Goal: Task Accomplishment & Management: Complete application form

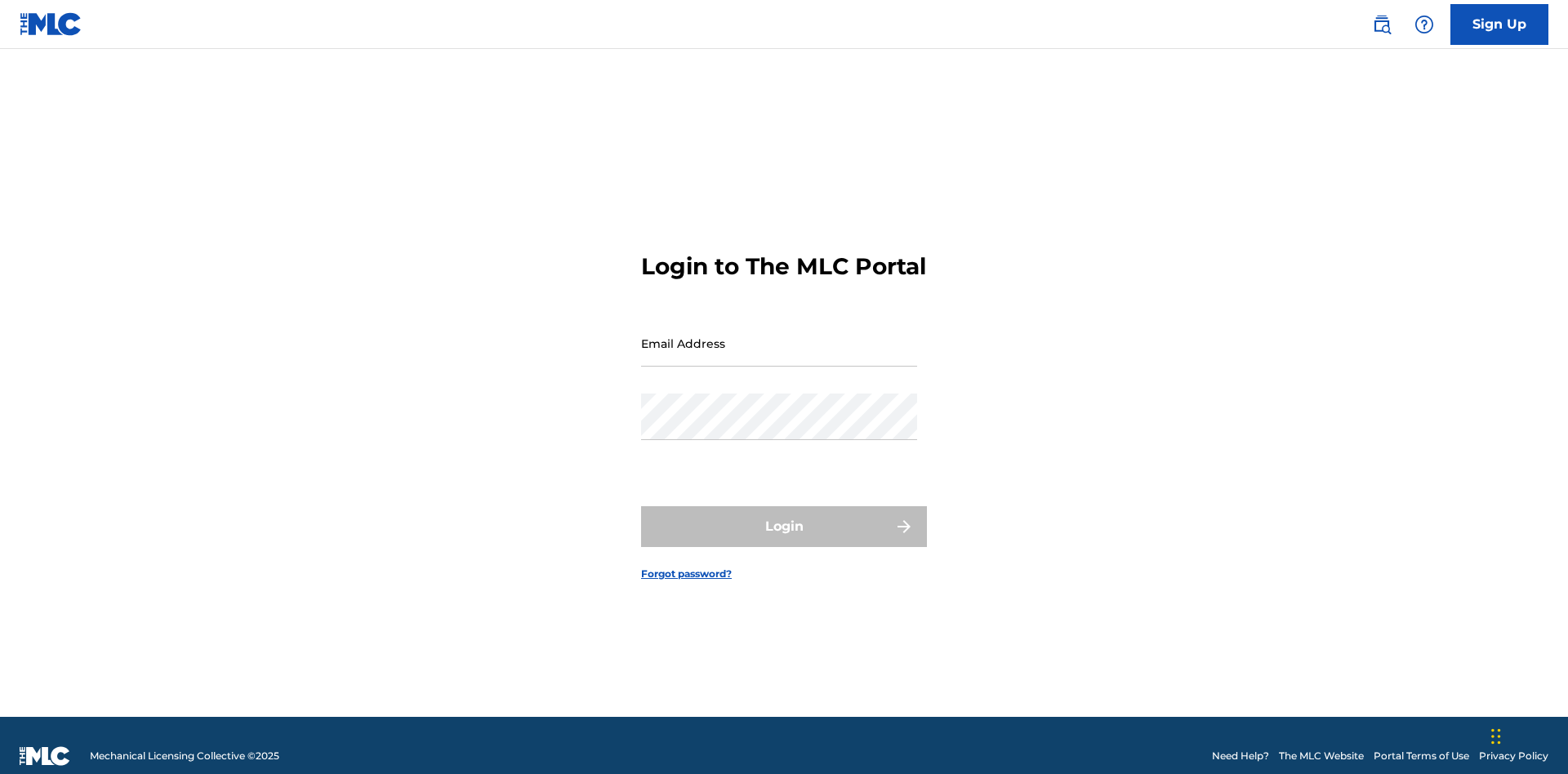
scroll to position [21, 0]
click at [779, 335] on input "Email Address" at bounding box center [779, 342] width 276 height 46
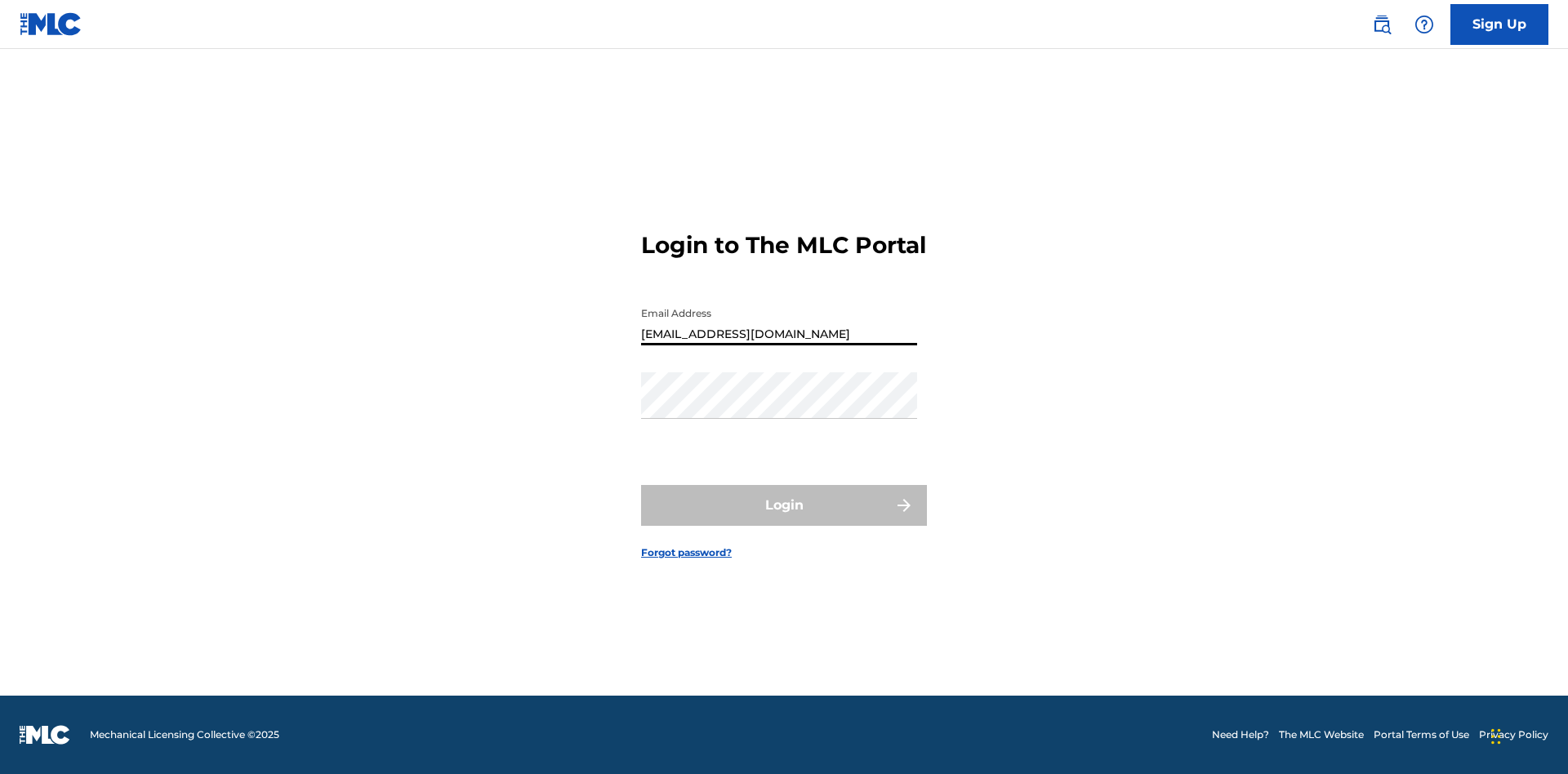
type input "[EMAIL_ADDRESS][DOMAIN_NAME]"
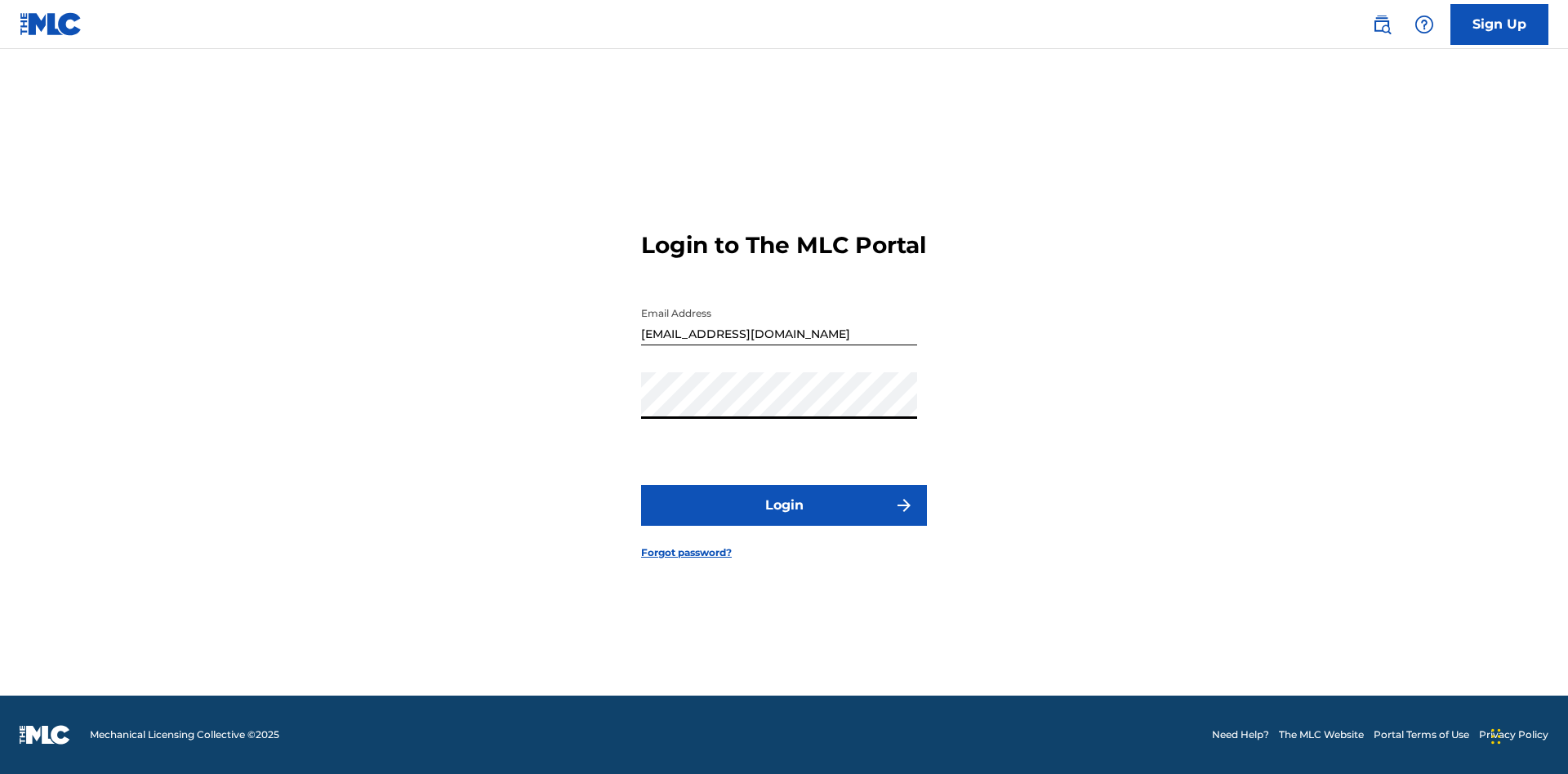
click at [784, 519] on button "Login" at bounding box center [783, 505] width 286 height 41
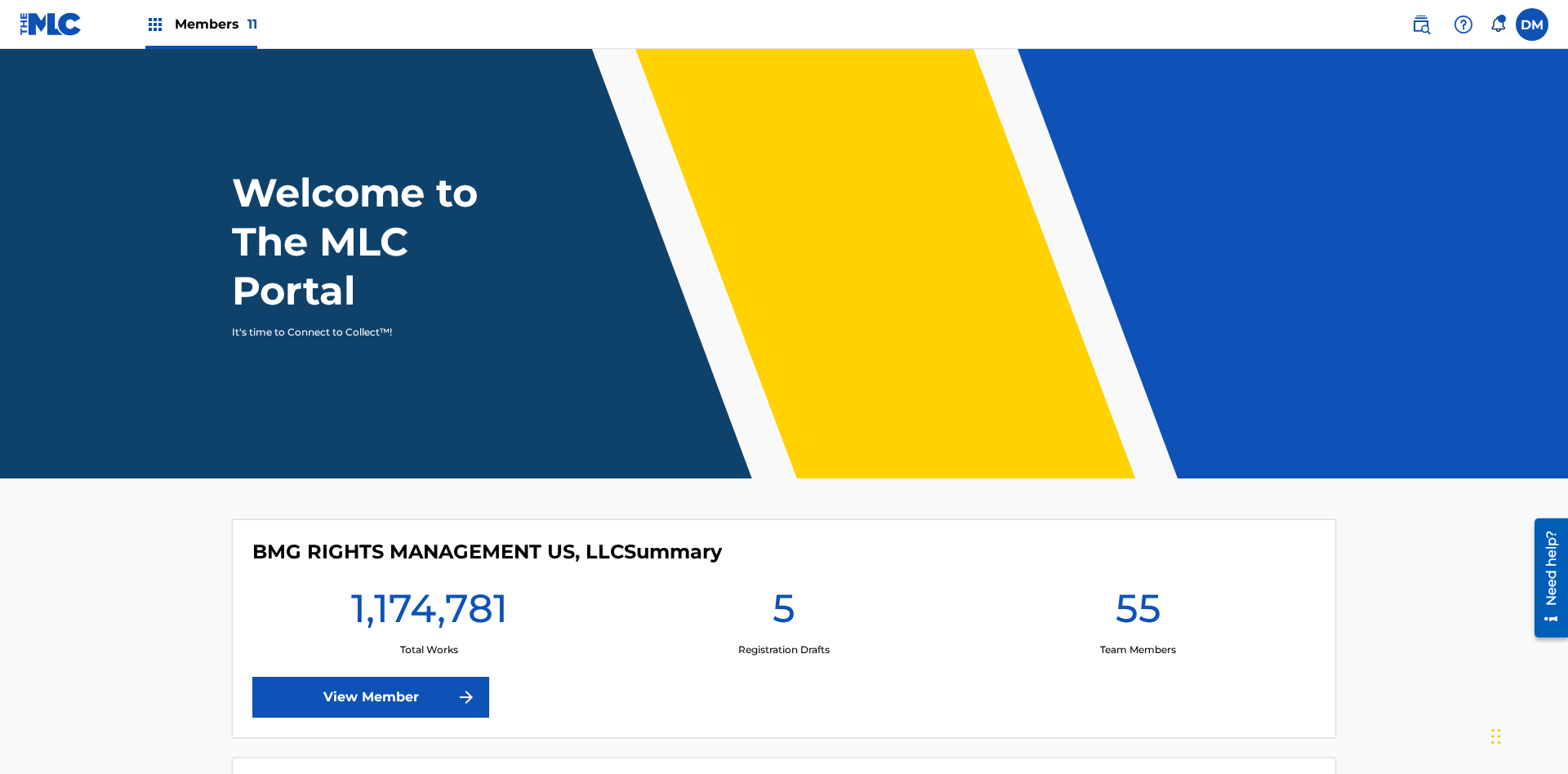
scroll to position [70, 0]
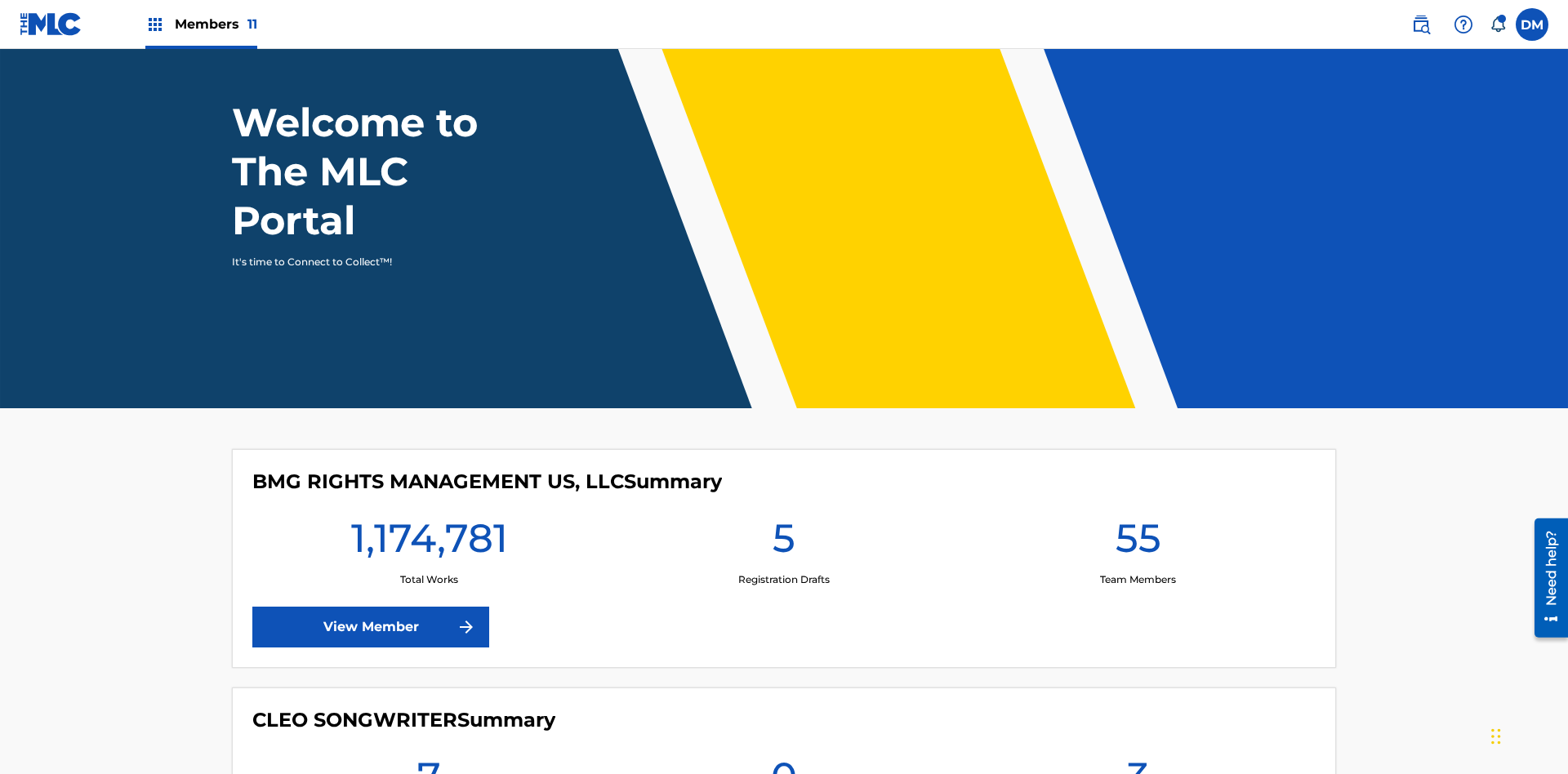
click at [201, 24] on span "Members 11" at bounding box center [216, 24] width 82 height 18
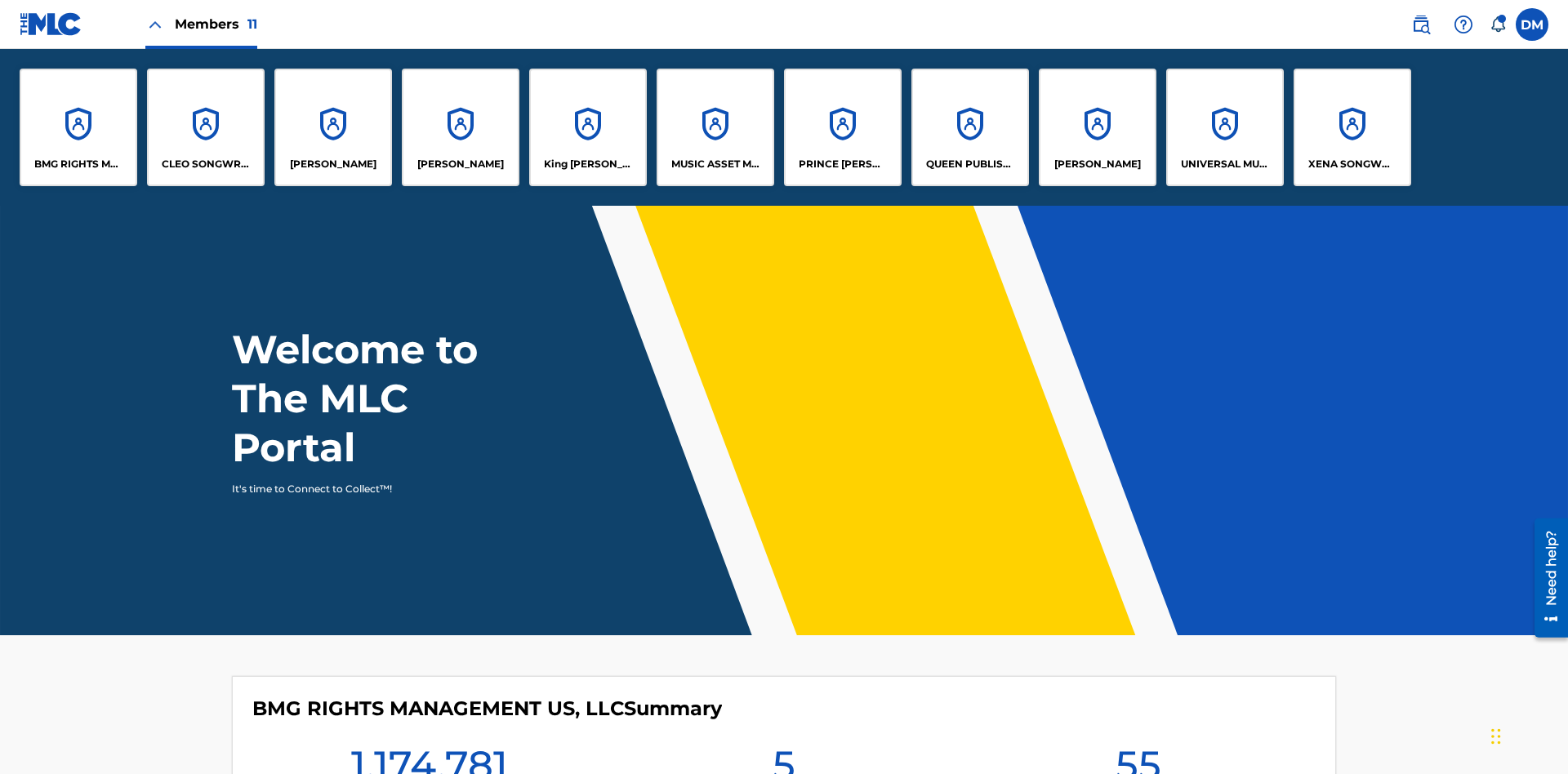
click at [1225, 164] on p "UNIVERSAL MUSIC PUB GROUP" at bounding box center [1225, 163] width 89 height 15
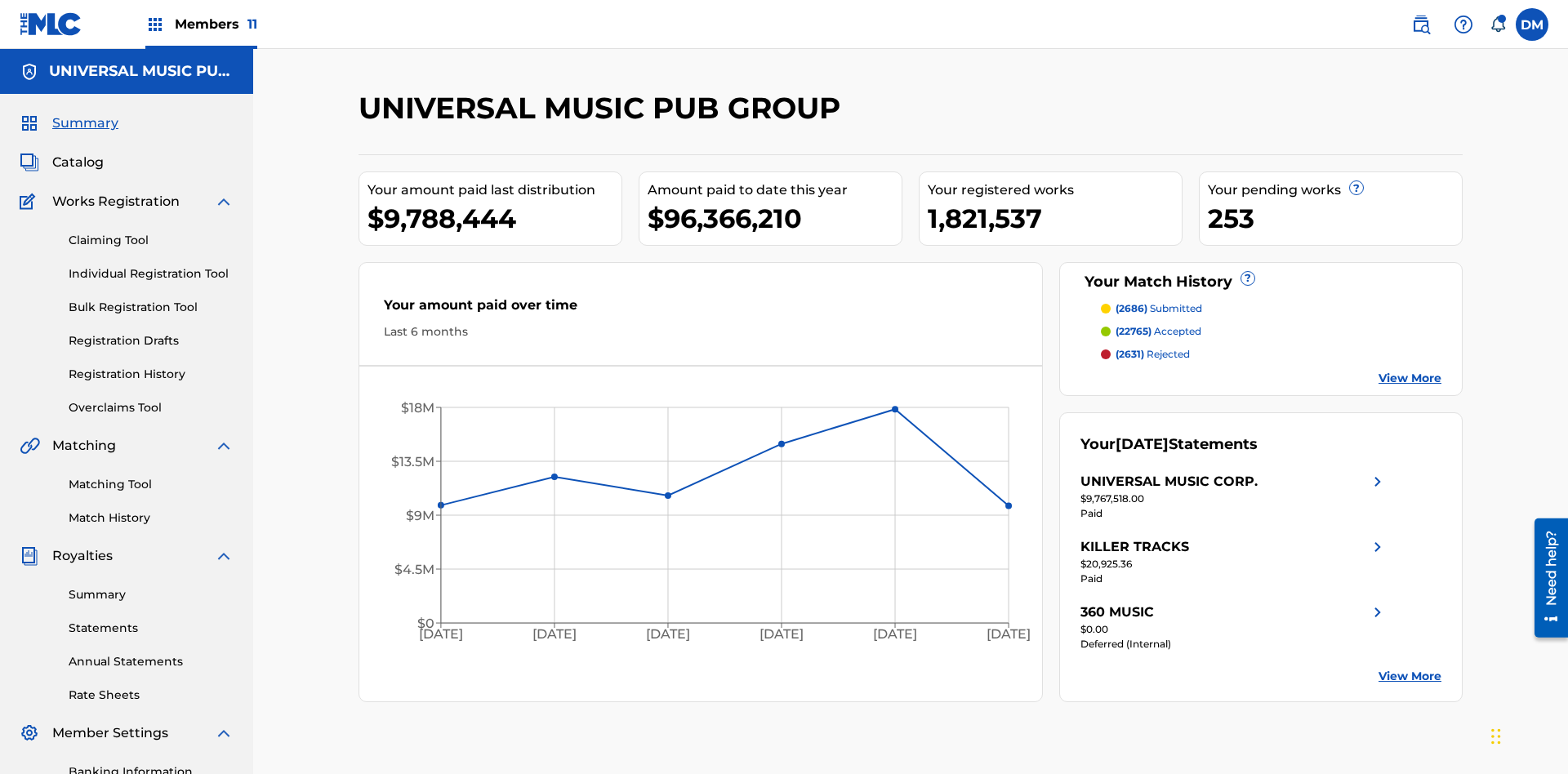
click at [151, 266] on link "Individual Registration Tool" at bounding box center [150, 274] width 165 height 17
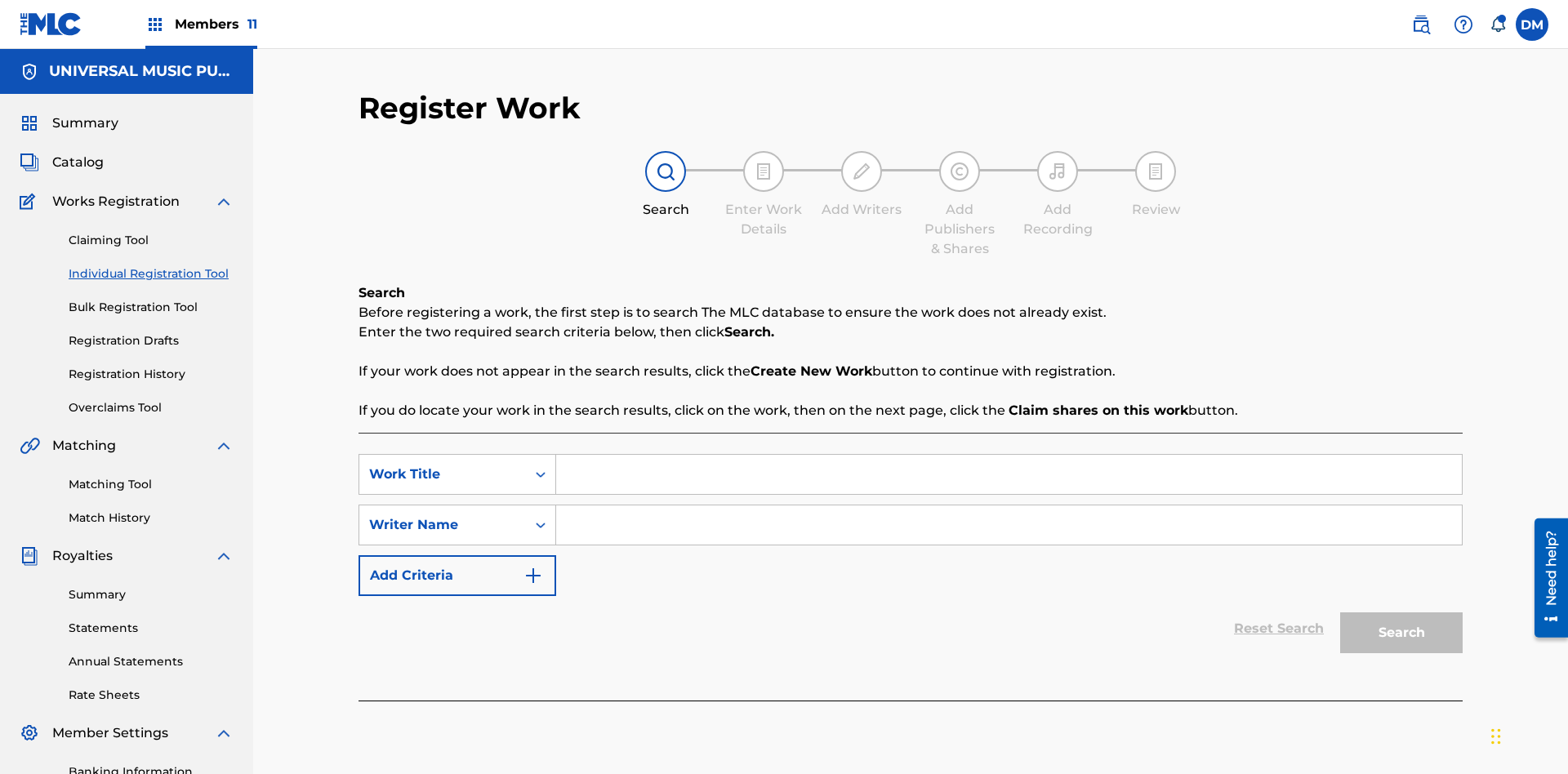
click at [1009, 454] on input "Search Form" at bounding box center [1009, 473] width 905 height 39
type input "Save At Recordings Page After Adding Recordings"
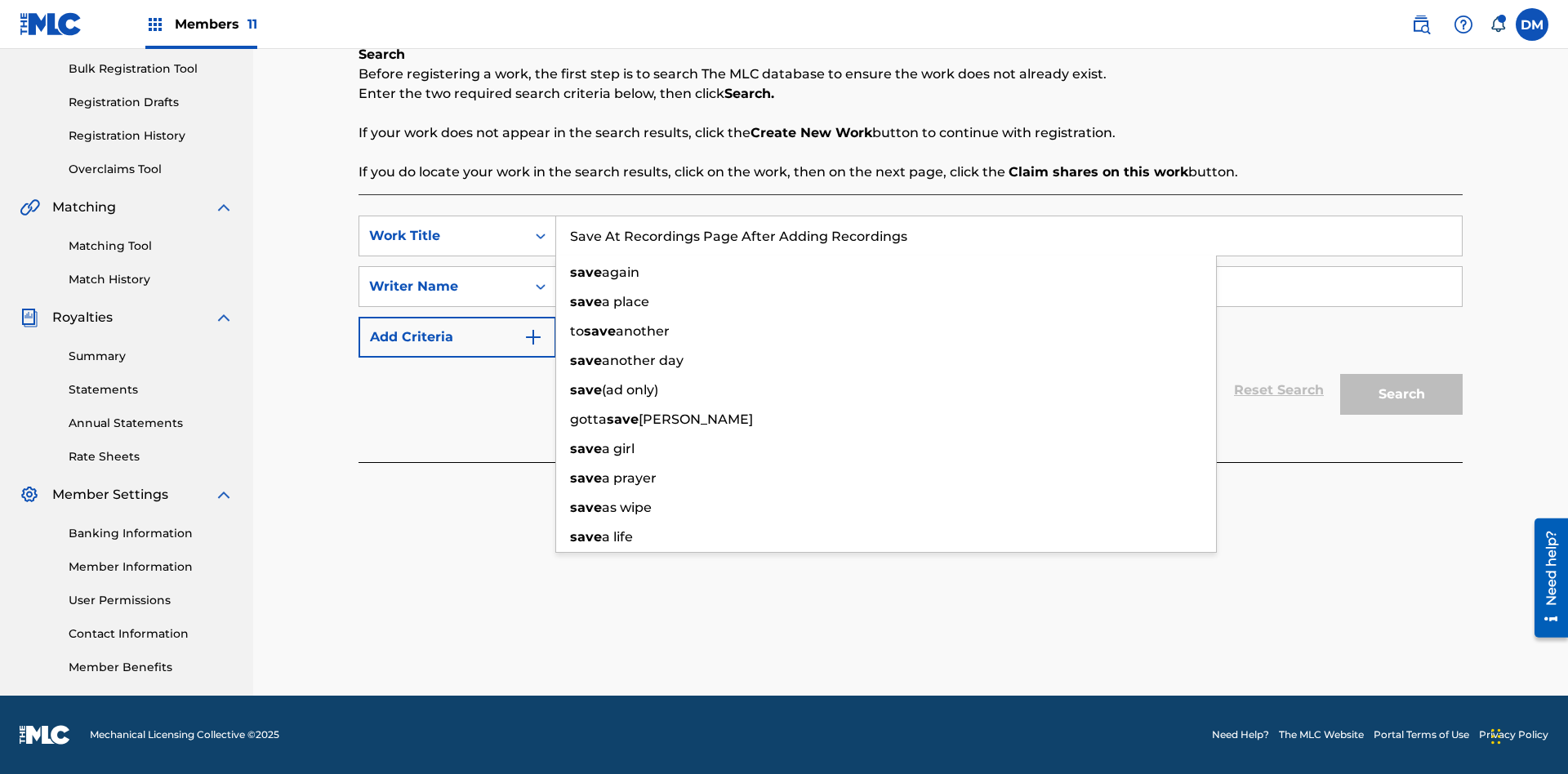
click at [1009, 287] on input "Search Form" at bounding box center [1009, 287] width 905 height 39
click at [1401, 394] on button "Search" at bounding box center [1401, 394] width 122 height 41
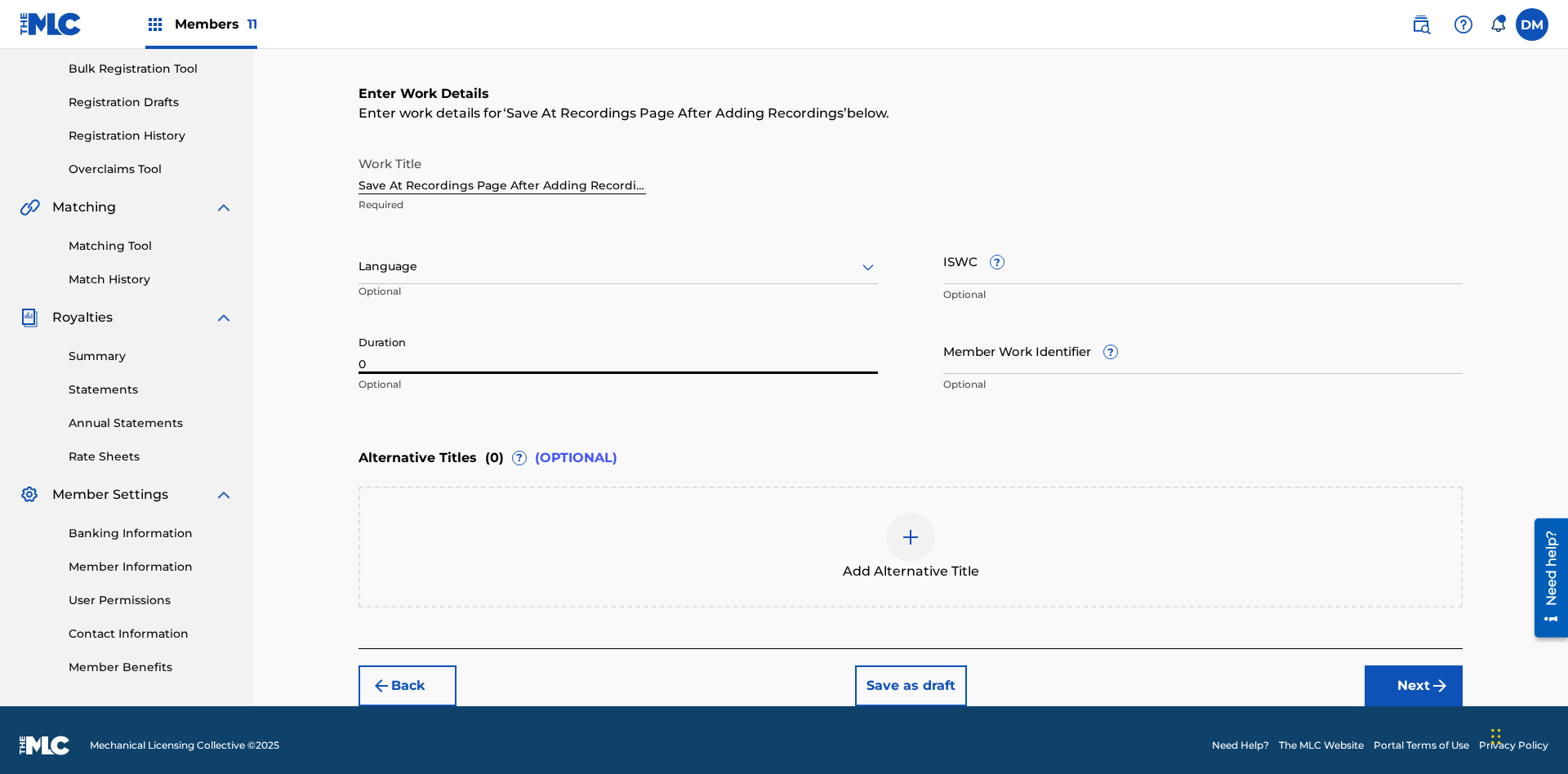
click at [618, 340] on input "0" at bounding box center [618, 350] width 519 height 46
type input "00:00"
click at [868, 257] on icon at bounding box center [868, 266] width 19 height 19
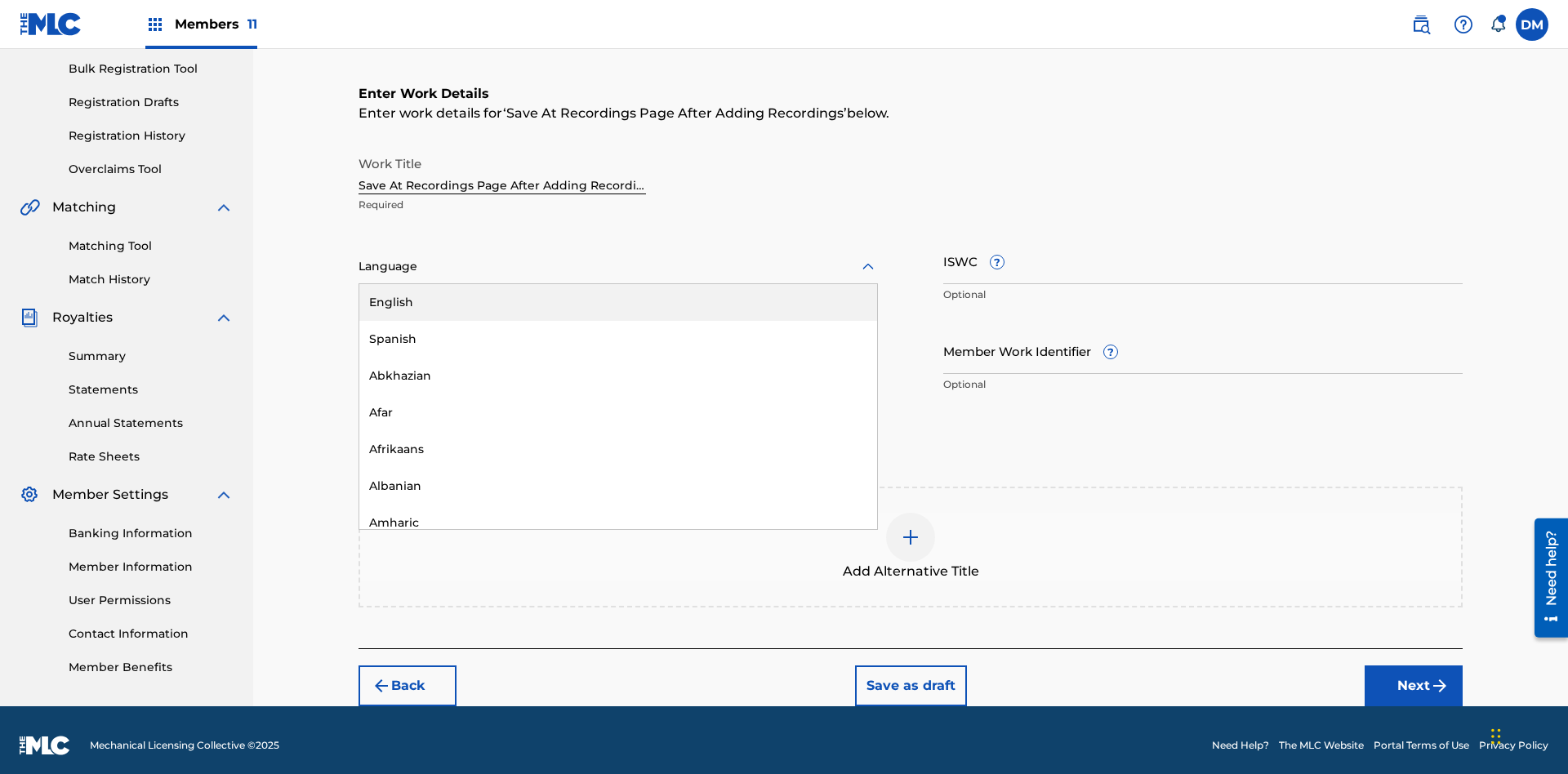
click at [618, 402] on div "Afar" at bounding box center [618, 412] width 517 height 37
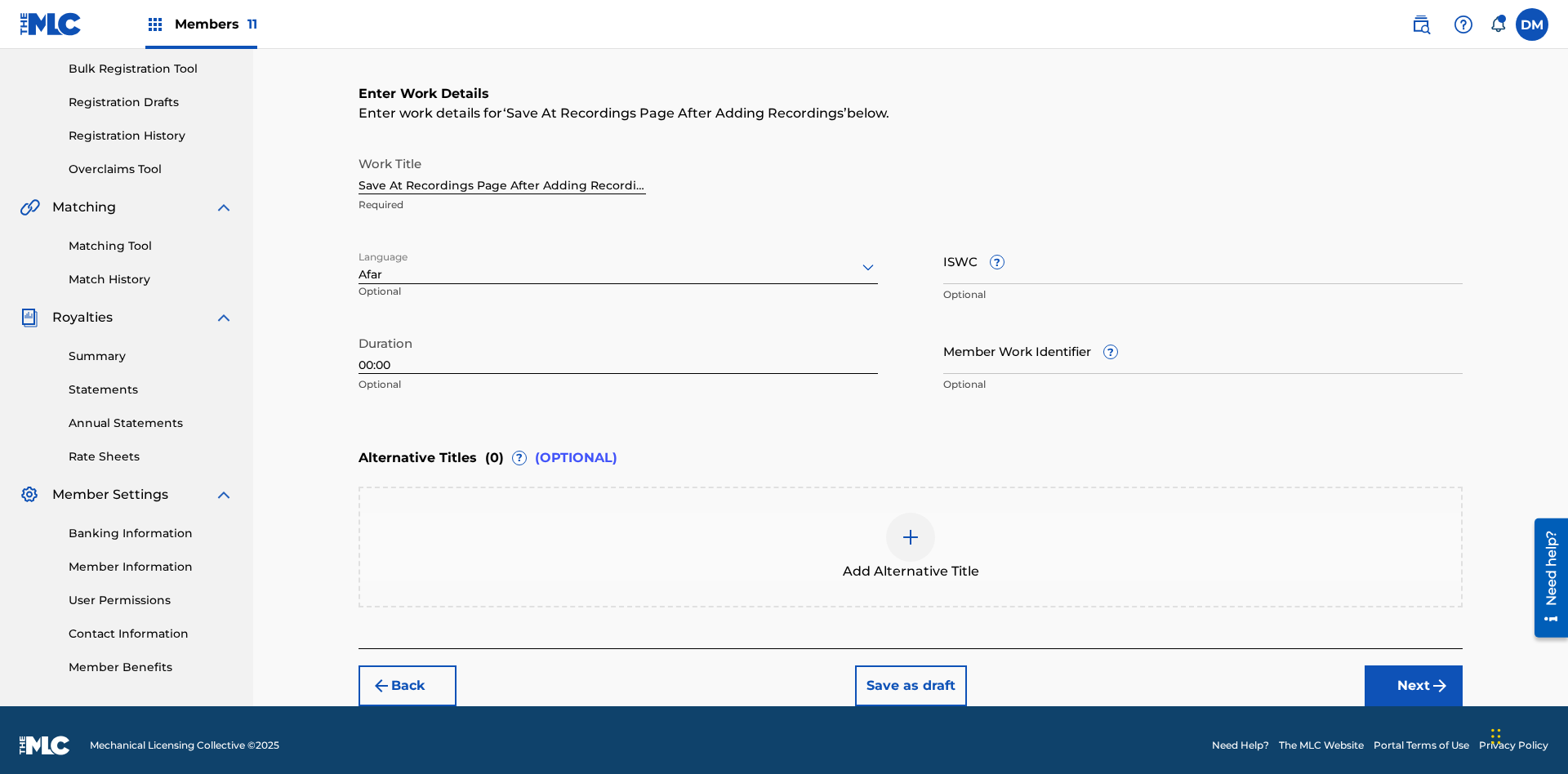
click at [1203, 340] on input "Member Work Identifier ?" at bounding box center [1203, 350] width 519 height 46
type input "[PHONE_NUMBER]"
click at [1203, 250] on input "ISWC ?" at bounding box center [1203, 260] width 519 height 46
type input "T-123.456.789-4"
click at [911, 536] on img at bounding box center [911, 537] width 19 height 19
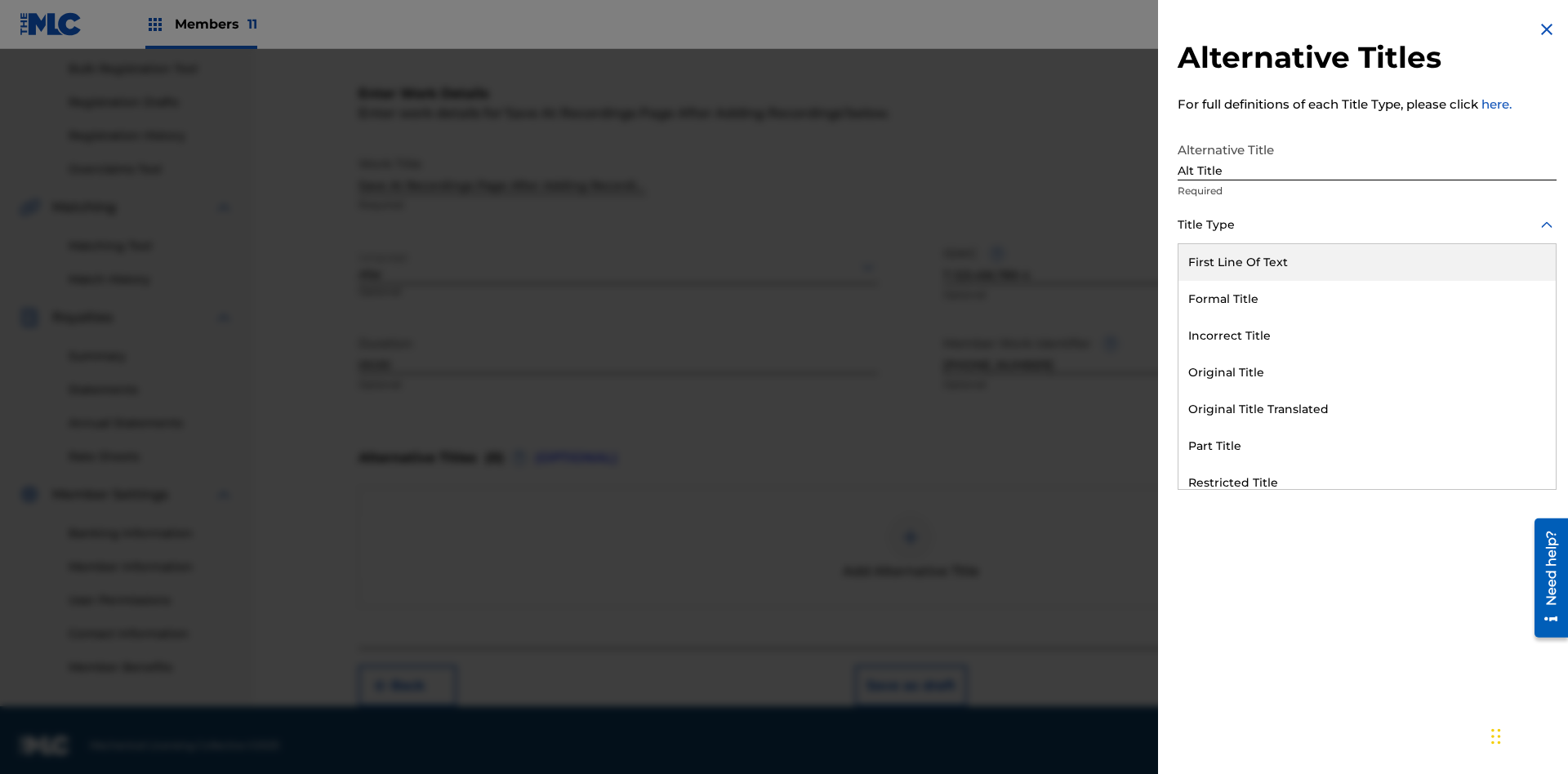
scroll to position [249, 0]
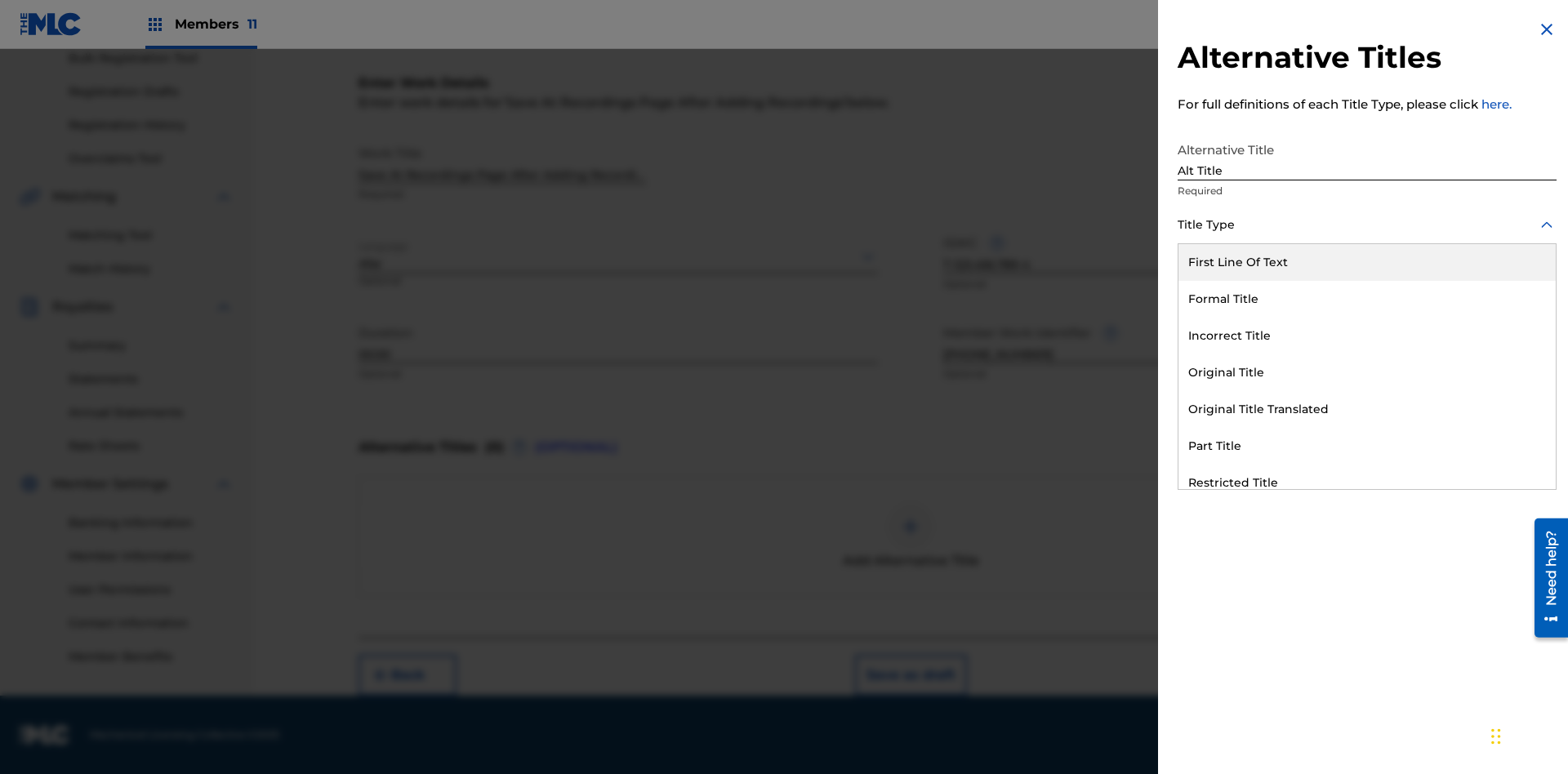
click at [1367, 372] on div "Original Title" at bounding box center [1367, 373] width 378 height 37
click at [1367, 298] on div at bounding box center [1367, 298] width 379 height 20
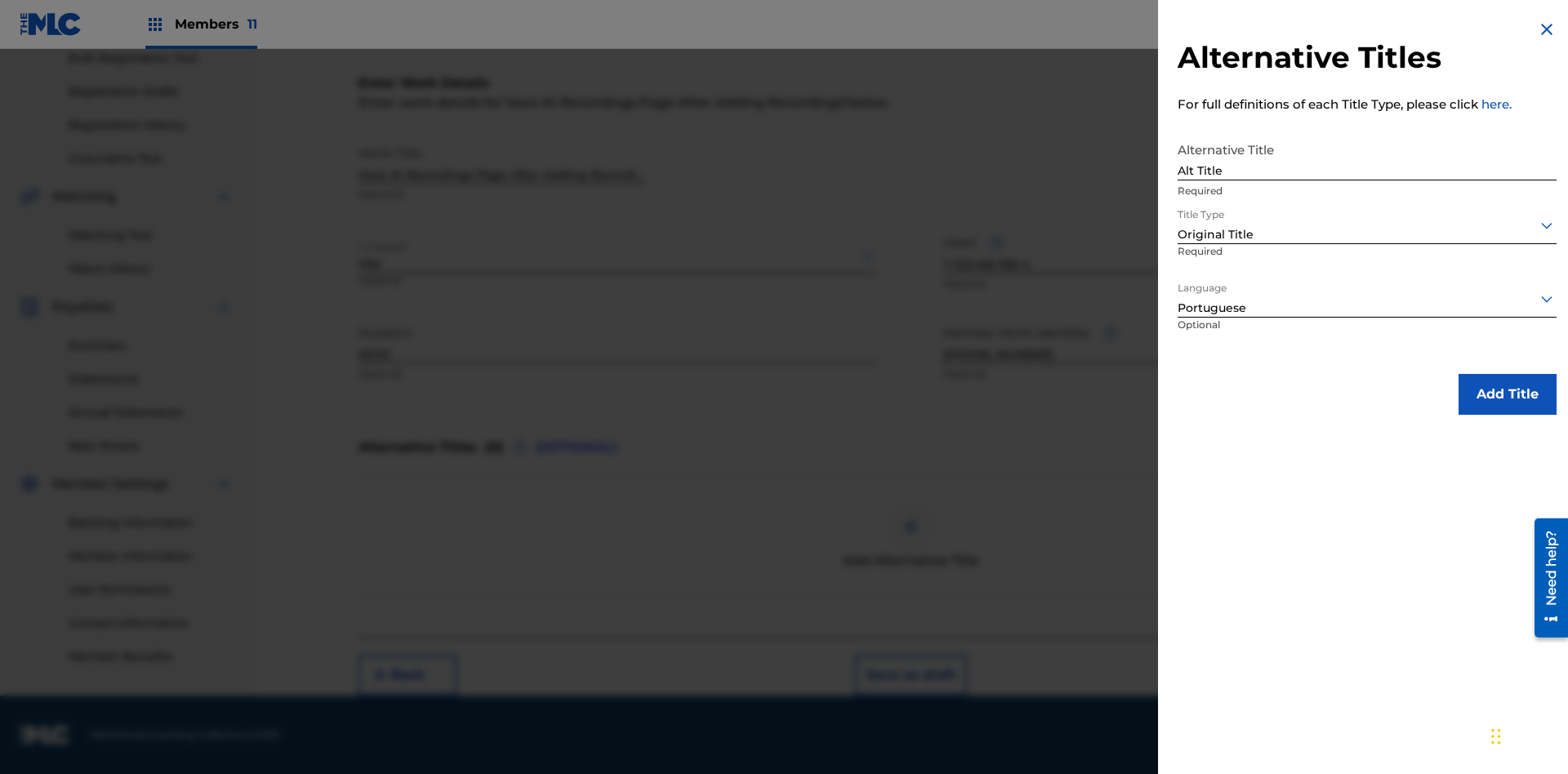
click at [1508, 393] on button "Add Title" at bounding box center [1508, 394] width 98 height 41
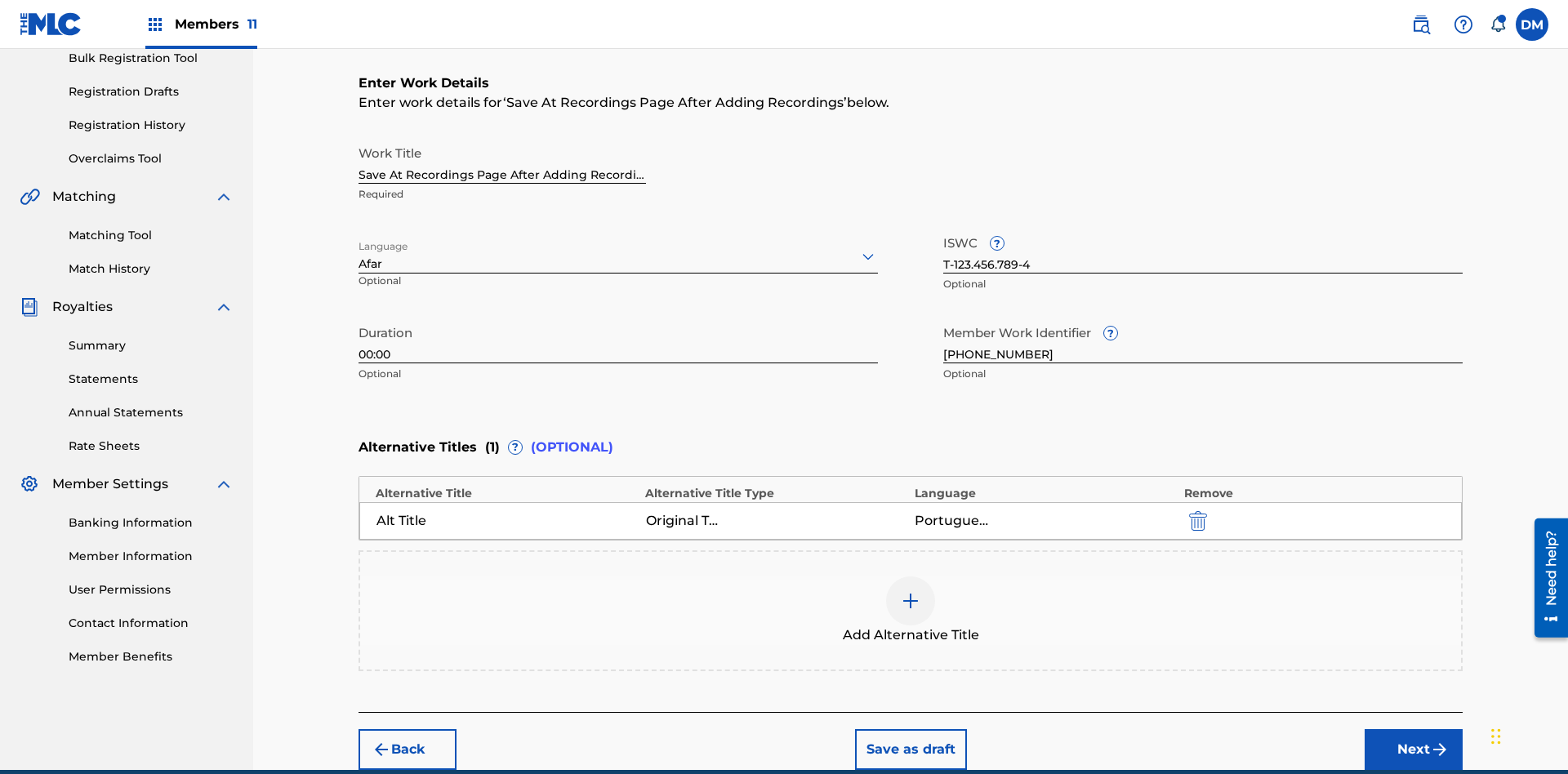
click at [1413, 729] on button "Next" at bounding box center [1413, 749] width 98 height 41
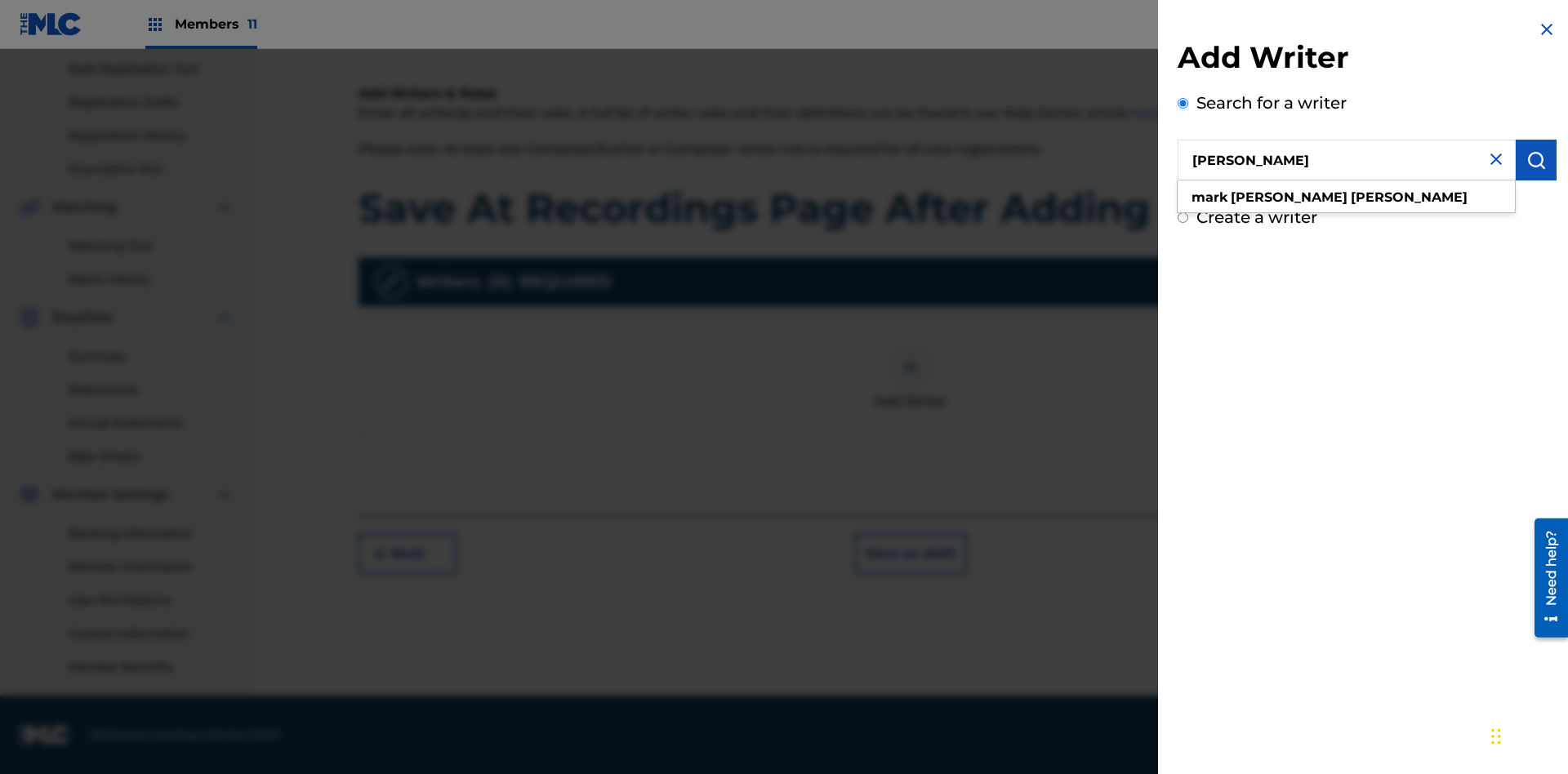
click at [1537, 160] on img "submit" at bounding box center [1536, 160] width 19 height 19
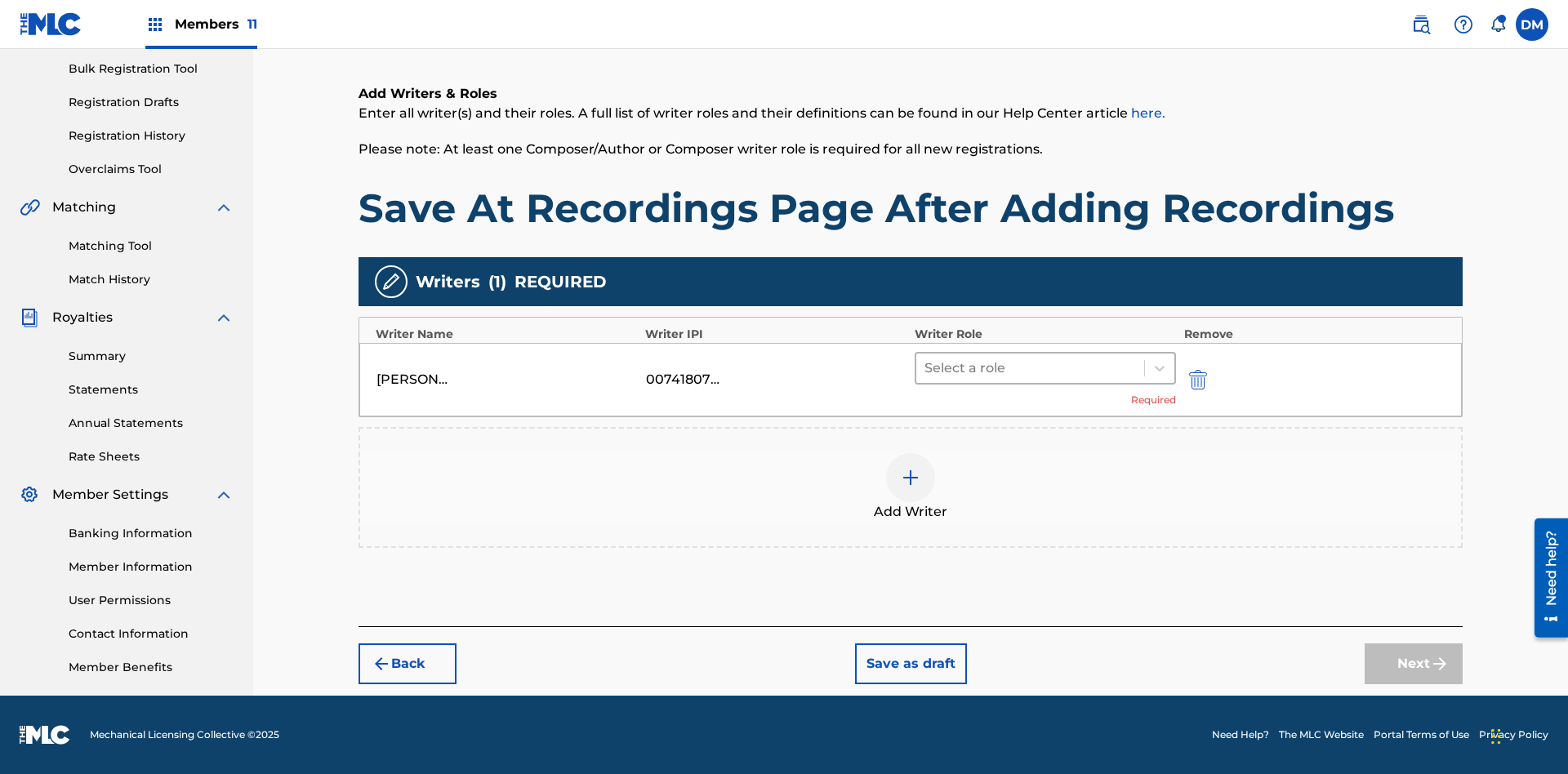
click at [926, 367] on input "text" at bounding box center [926, 368] width 3 height 19
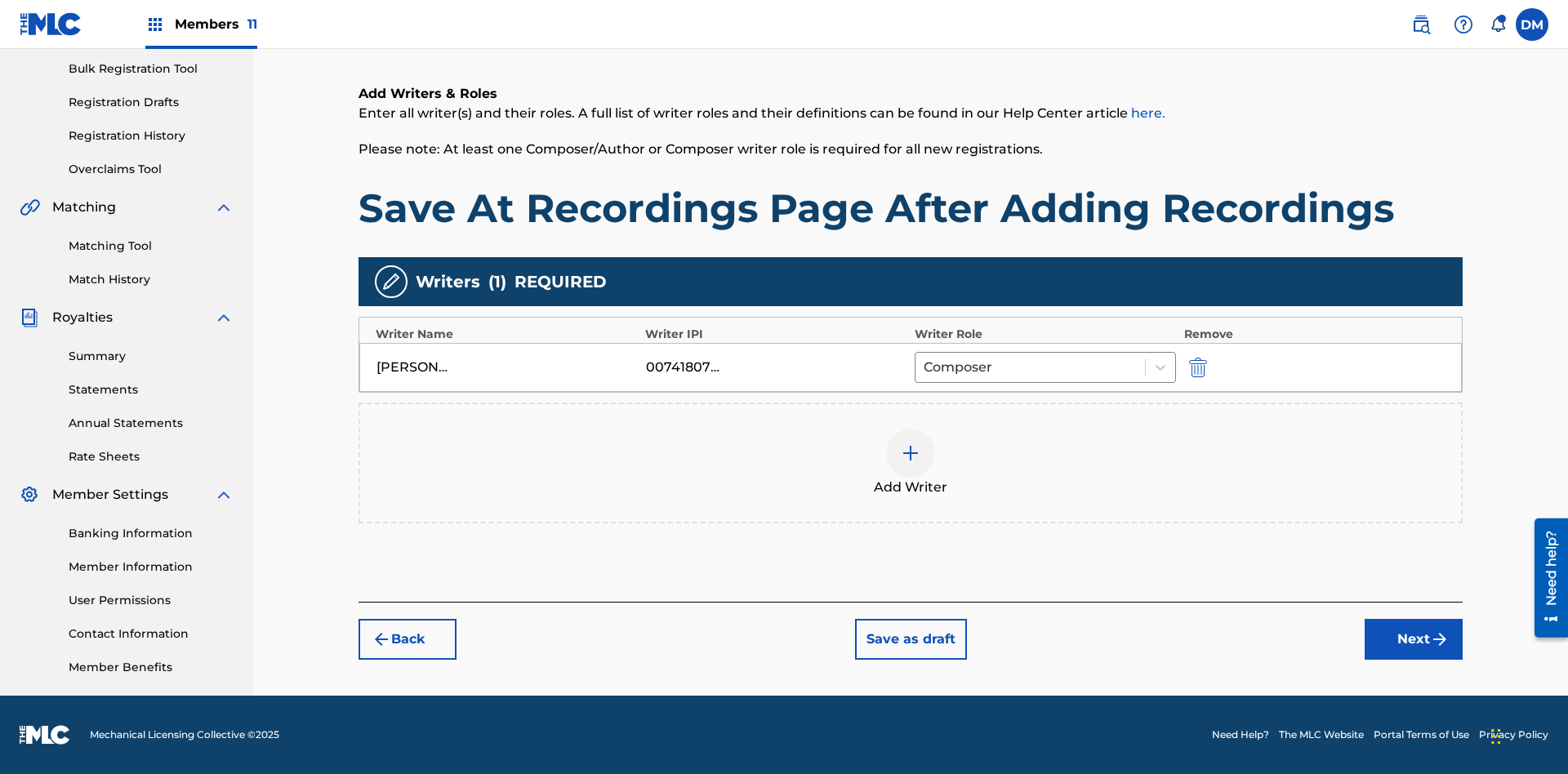
click at [1413, 640] on button "Next" at bounding box center [1413, 639] width 98 height 41
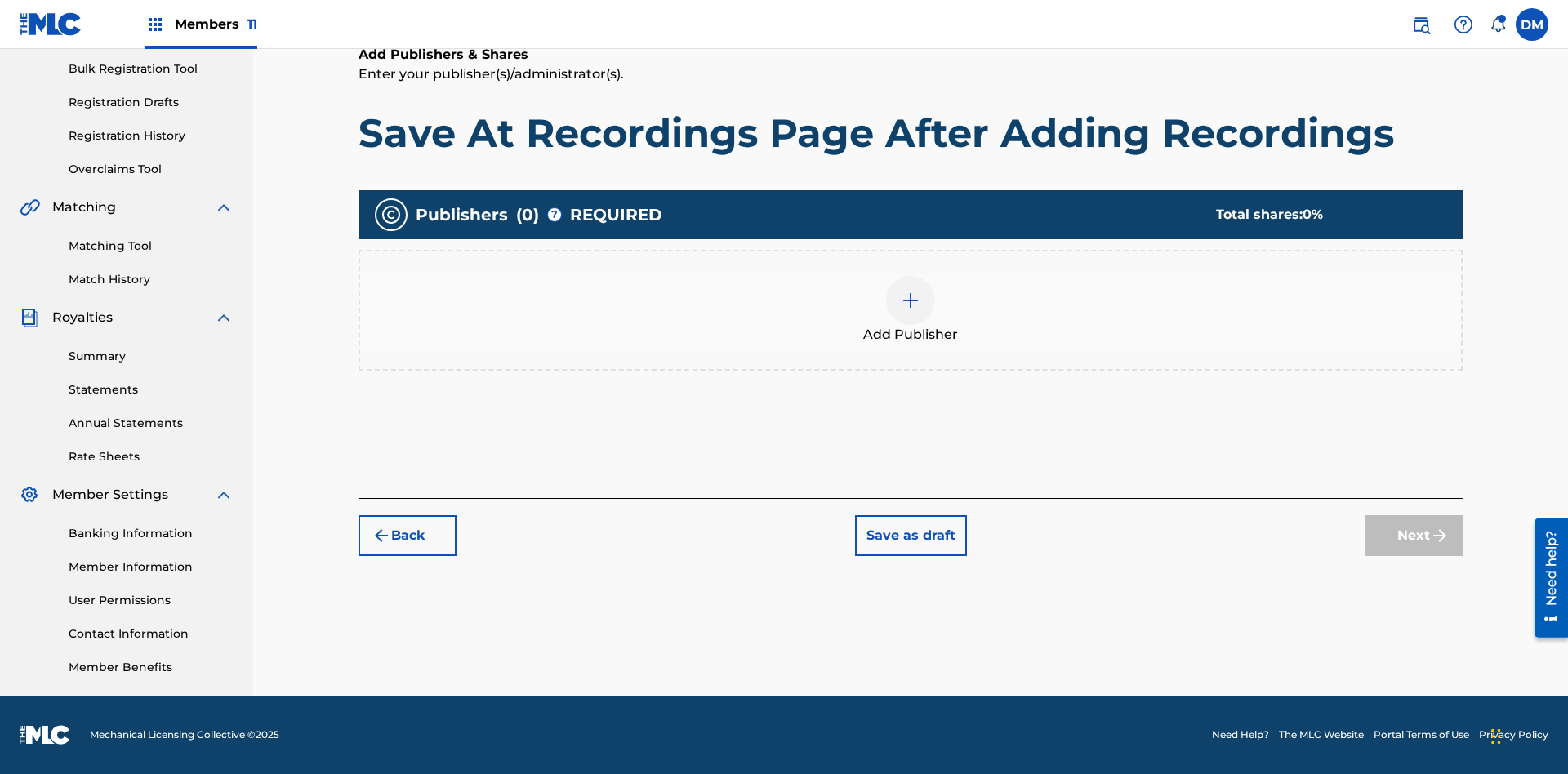
click at [911, 300] on img at bounding box center [911, 301] width 19 height 19
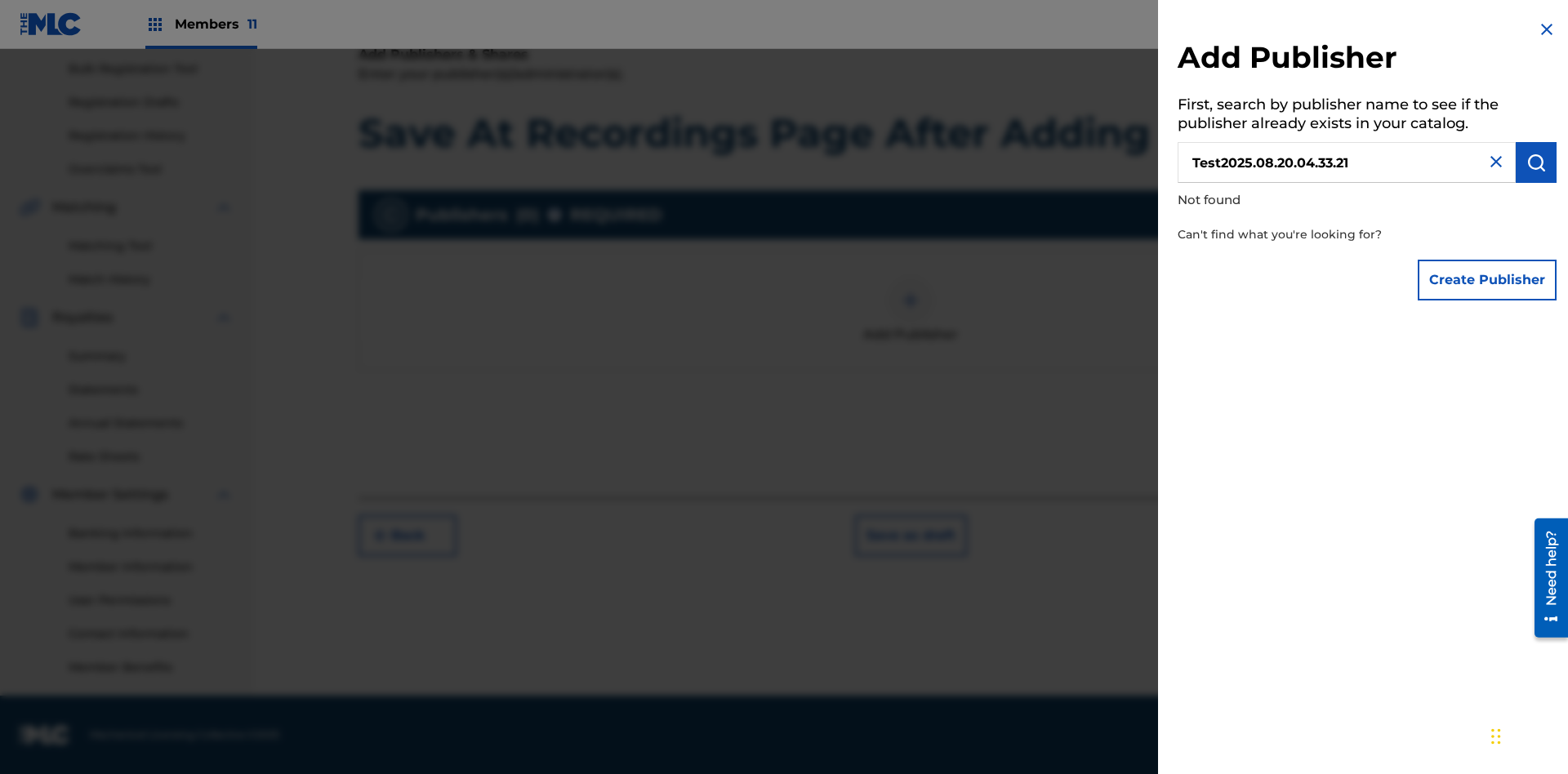
click at [1488, 280] on button "Create Publisher" at bounding box center [1487, 280] width 139 height 41
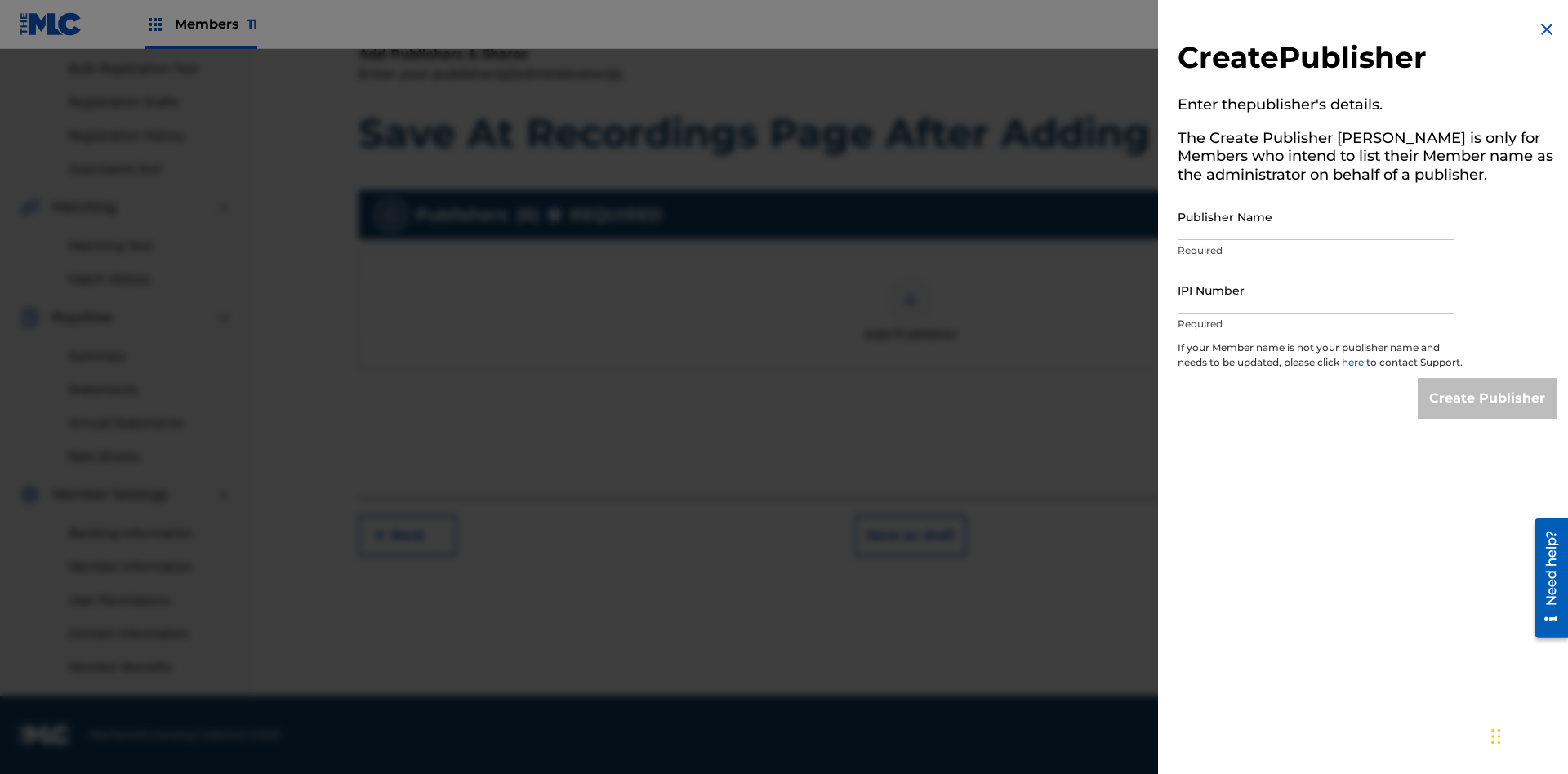
click at [1315, 217] on input "Publisher Name" at bounding box center [1315, 216] width 276 height 46
click at [1315, 290] on input "IPI Number" at bounding box center [1315, 290] width 276 height 46
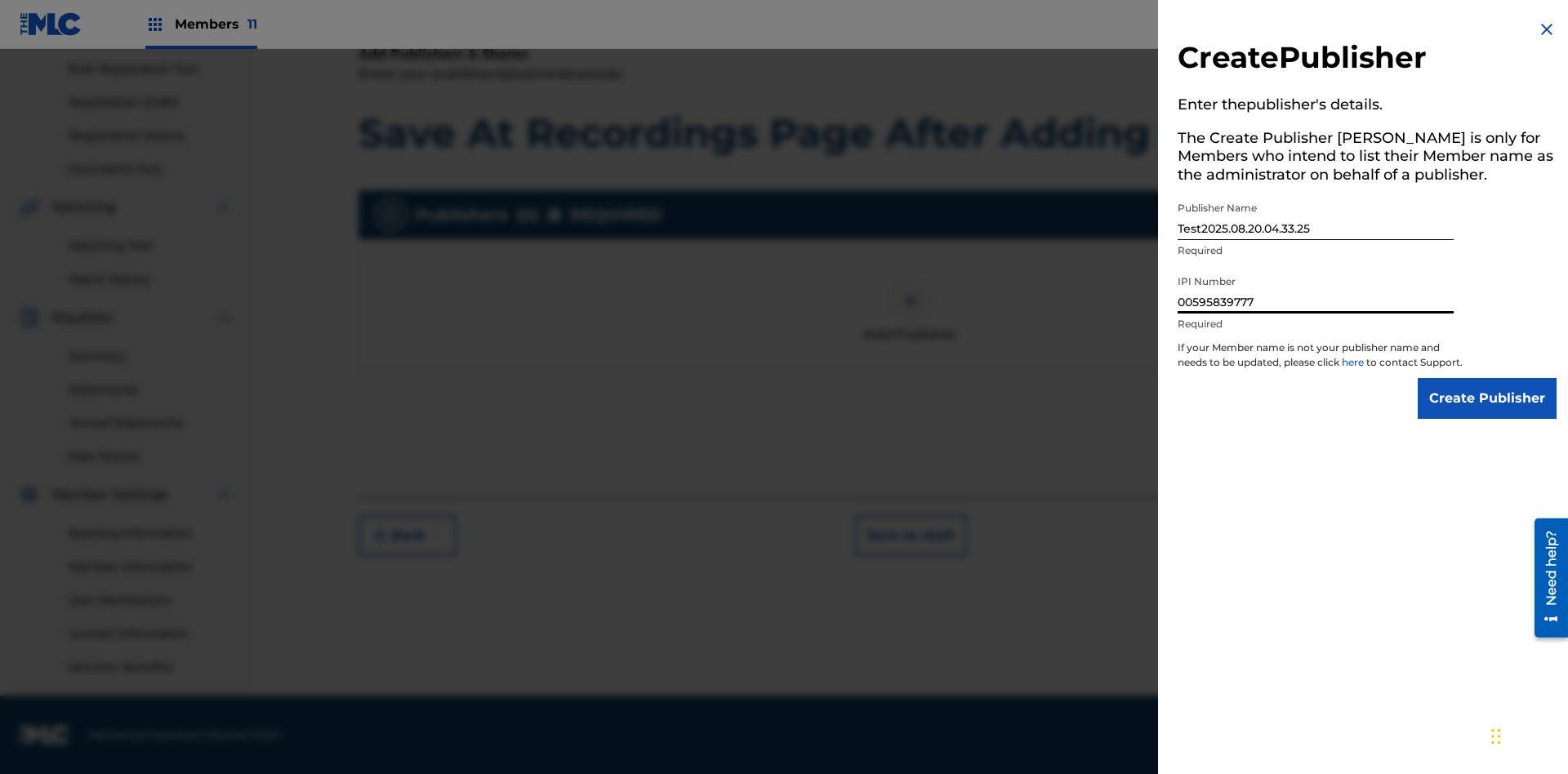
click at [1488, 413] on input "Create Publisher" at bounding box center [1487, 398] width 139 height 41
click at [1488, 378] on input "Create Publisher" at bounding box center [1487, 398] width 139 height 41
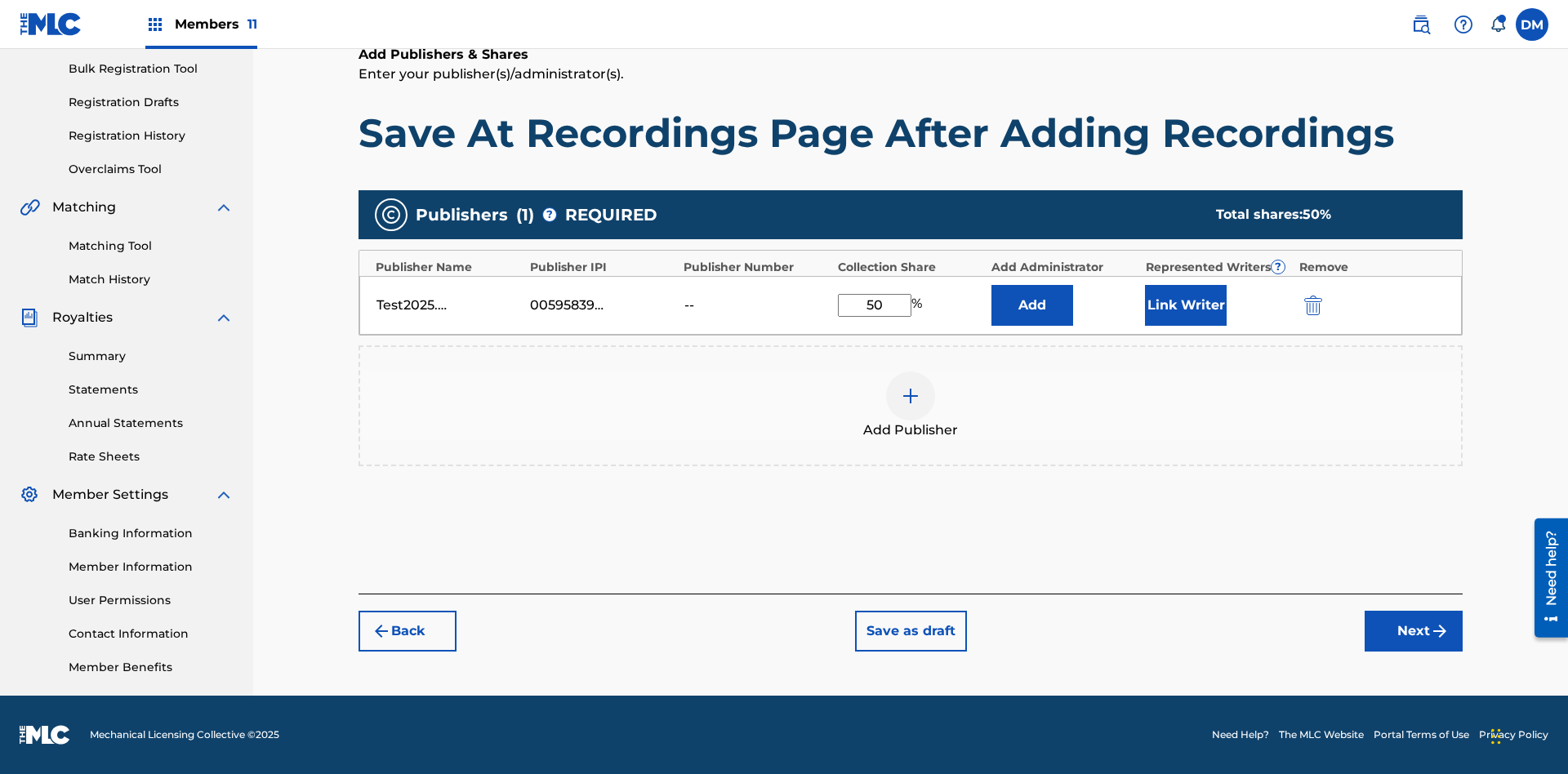
type input "50"
click at [1186, 305] on button "Link Writer" at bounding box center [1185, 305] width 81 height 41
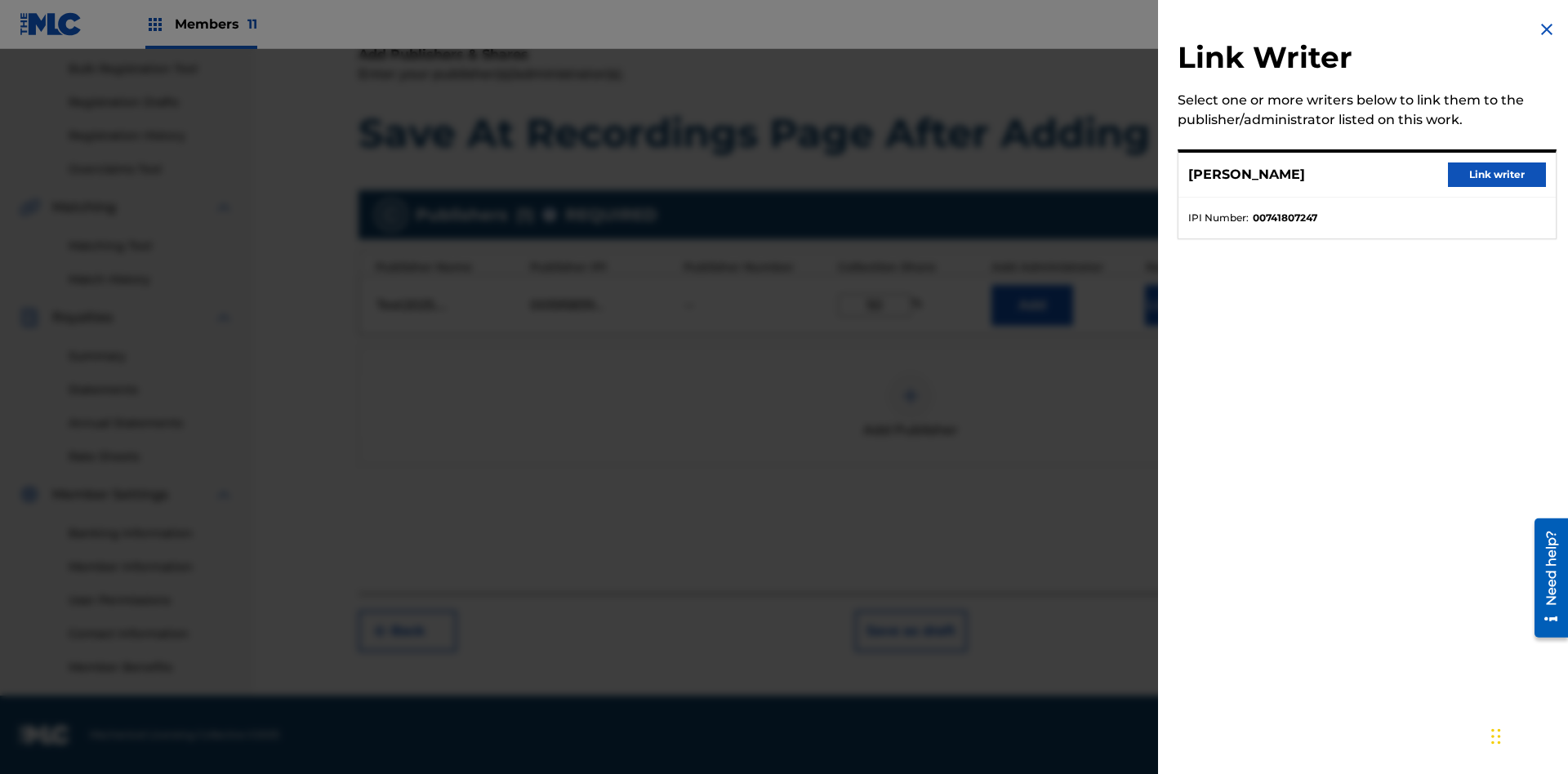
click at [1497, 175] on button "Link writer" at bounding box center [1497, 175] width 98 height 24
click at [1186, 326] on button "Link Writer" at bounding box center [1185, 305] width 81 height 41
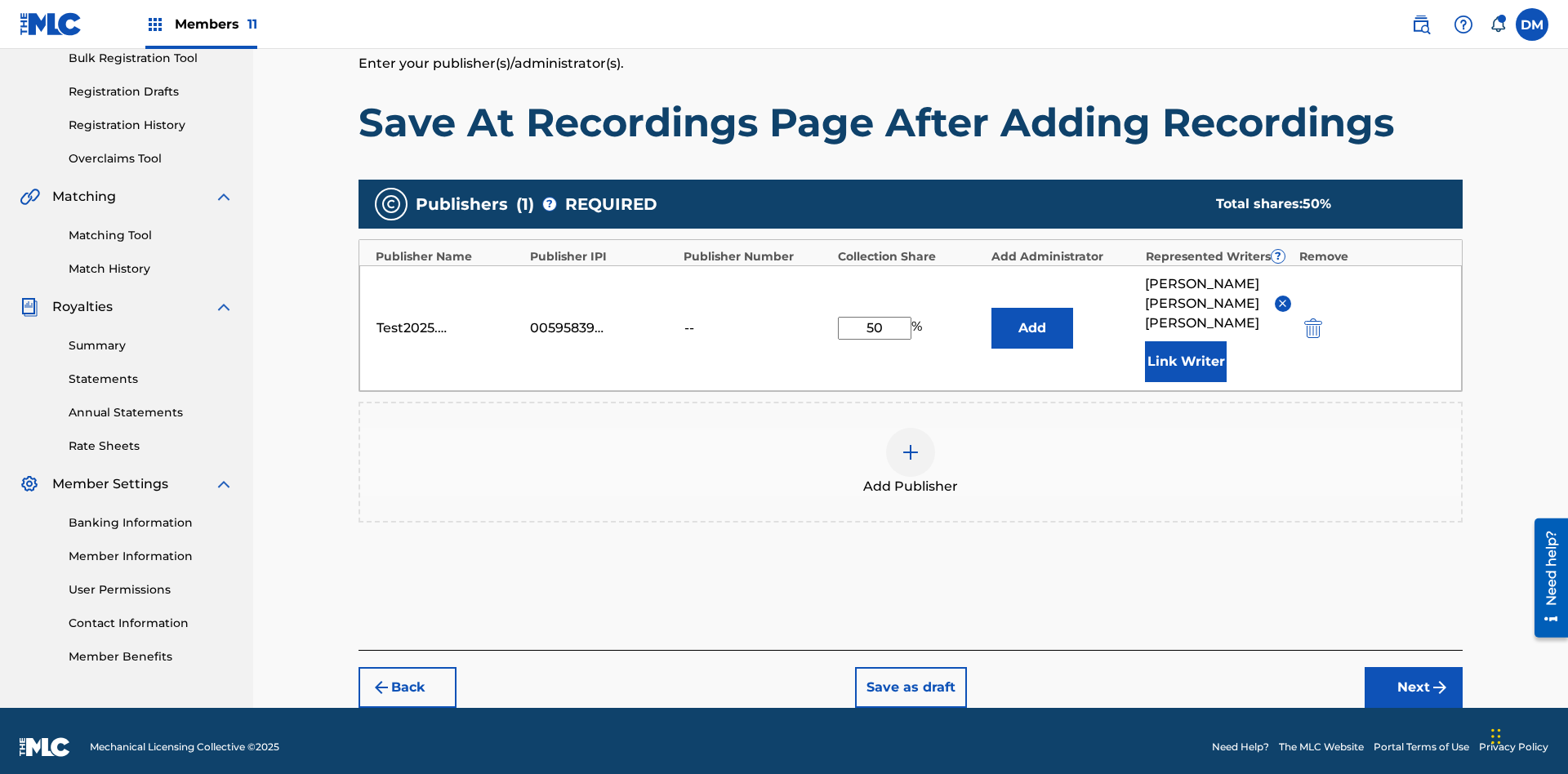
click at [1032, 325] on button "Add" at bounding box center [1031, 328] width 81 height 41
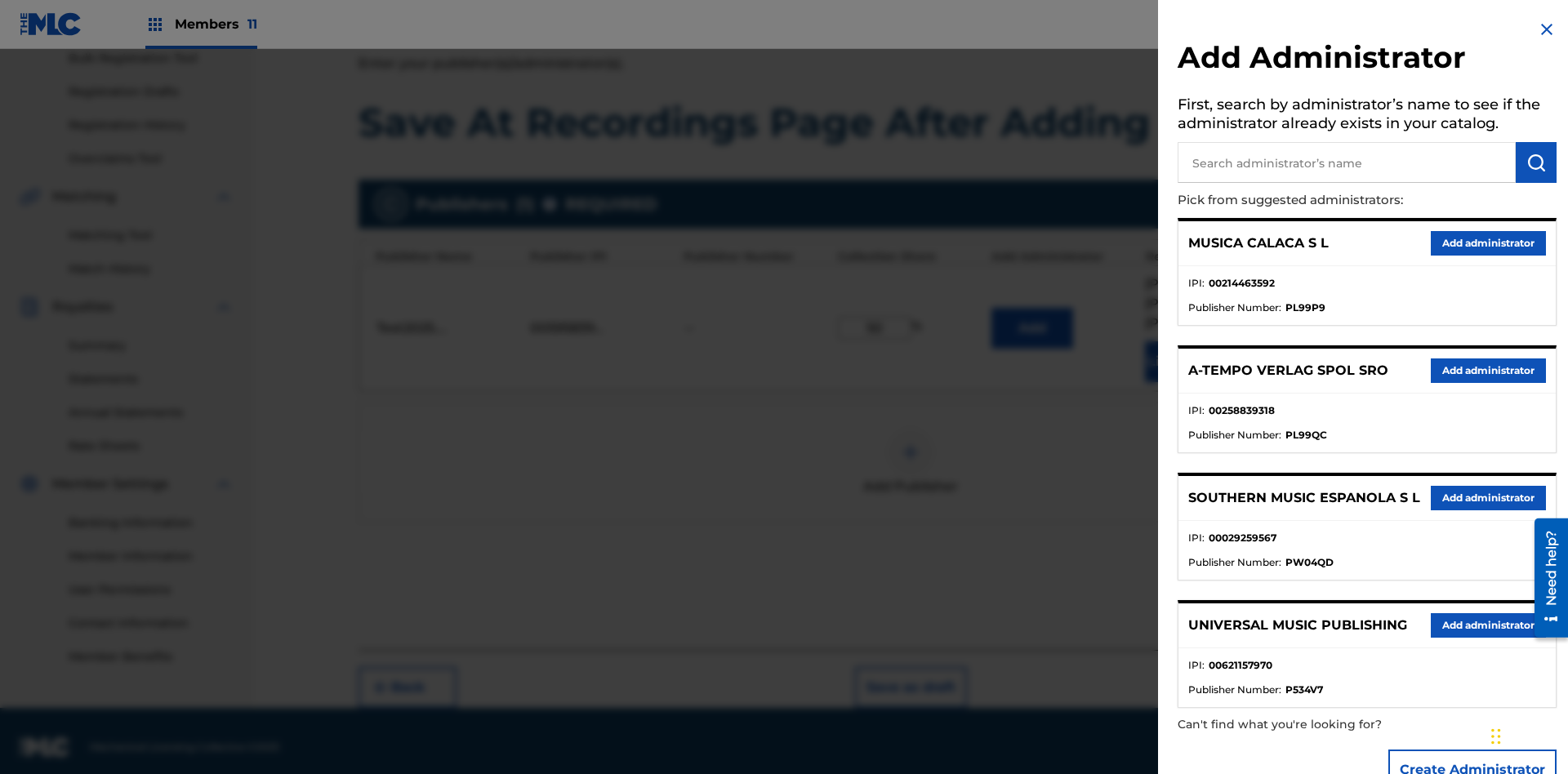
click at [1347, 162] on input "text" at bounding box center [1346, 162] width 338 height 41
type input "Test2025.08.20.04.33.46"
click at [1537, 162] on img "submit" at bounding box center [1536, 162] width 19 height 19
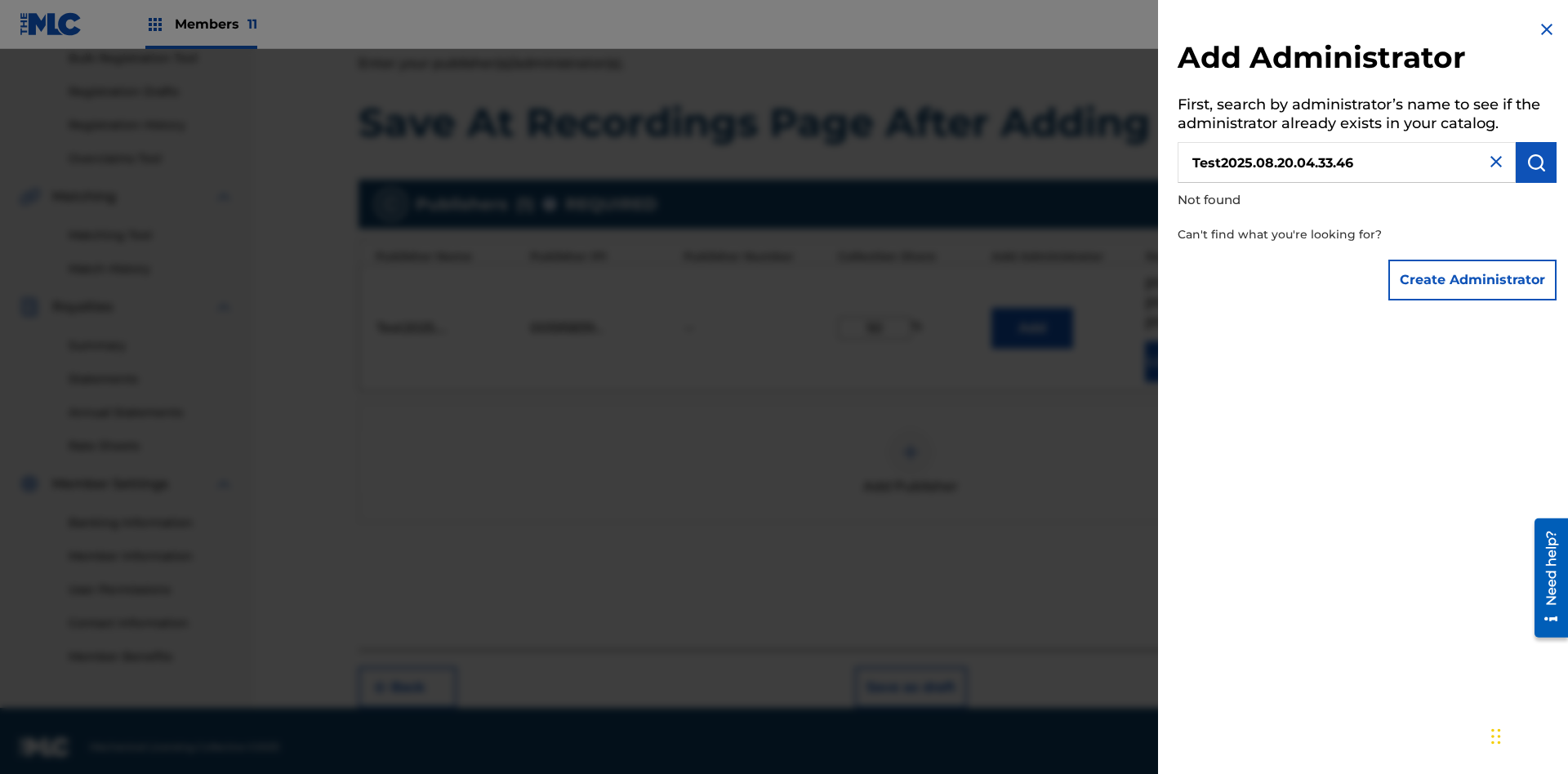
click at [1474, 280] on button "Create Administrator" at bounding box center [1472, 280] width 168 height 41
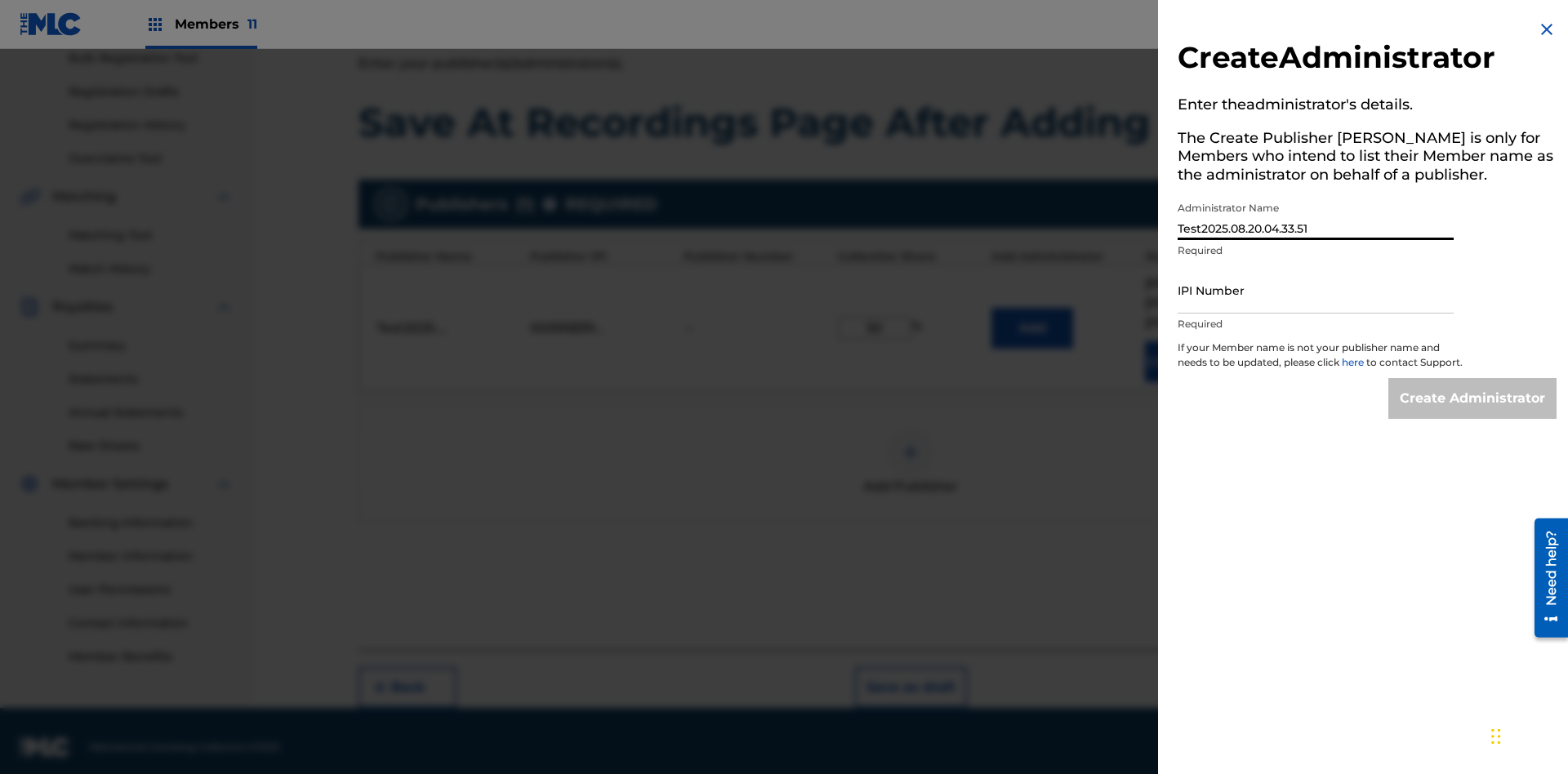
click at [1315, 290] on input "IPI Number" at bounding box center [1315, 290] width 276 height 46
click at [1474, 413] on input "Create Administrator" at bounding box center [1472, 398] width 168 height 41
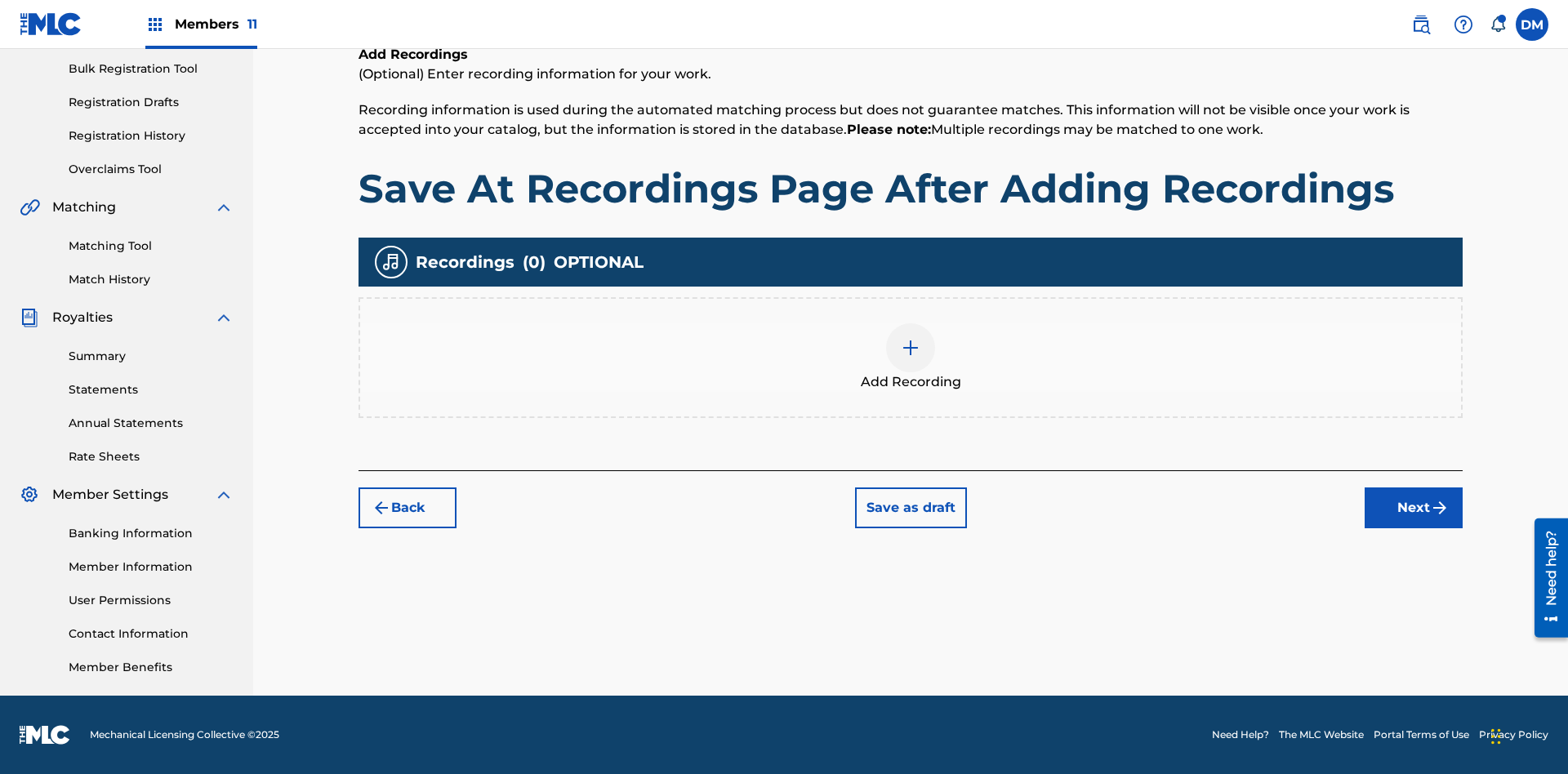
click at [911, 356] on img at bounding box center [911, 348] width 19 height 19
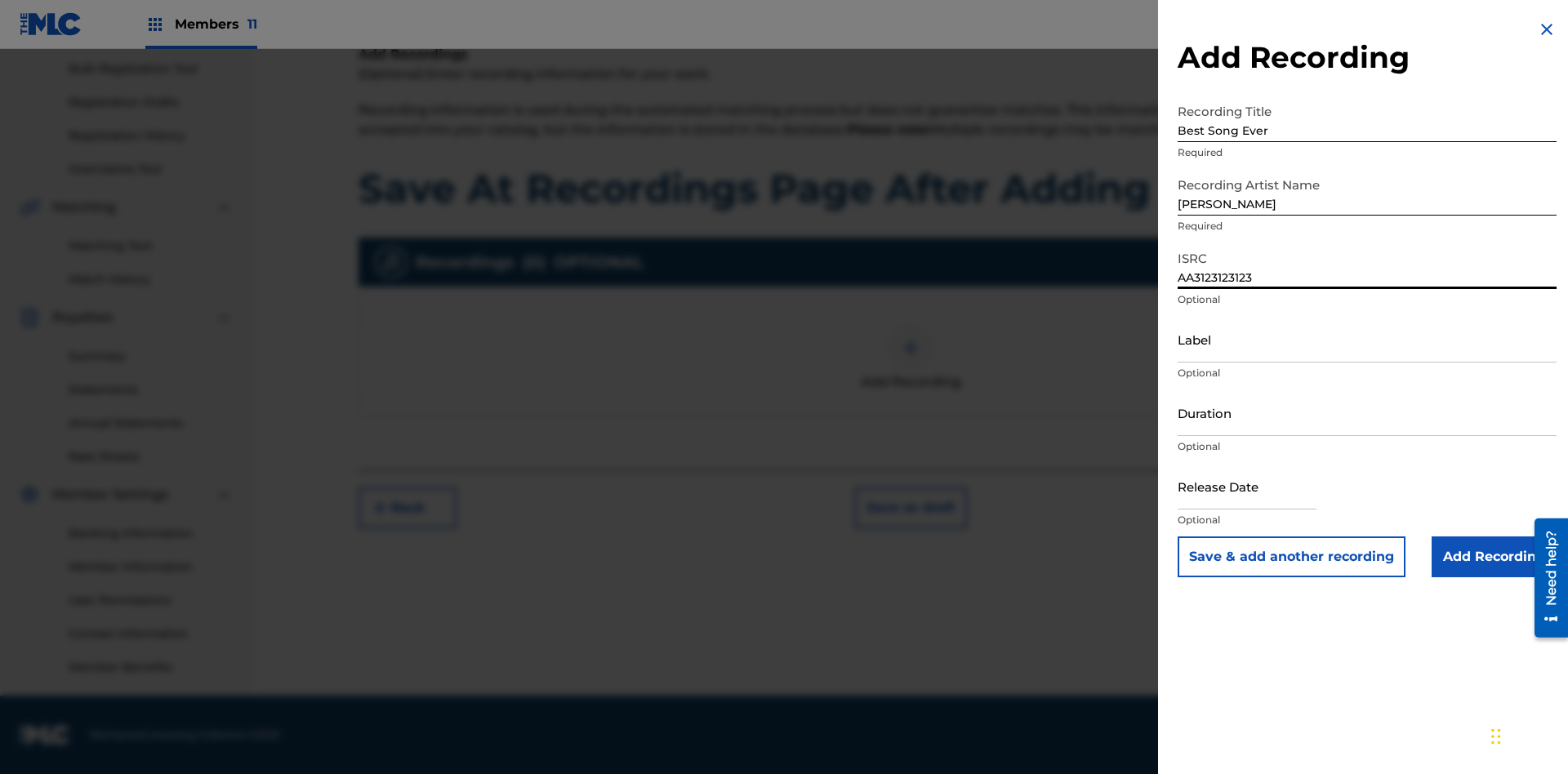
click at [1367, 339] on input "Label" at bounding box center [1367, 339] width 379 height 46
click at [1367, 412] on input "Duration" at bounding box center [1367, 412] width 379 height 46
click at [1367, 412] on input "1" at bounding box center [1367, 412] width 379 height 46
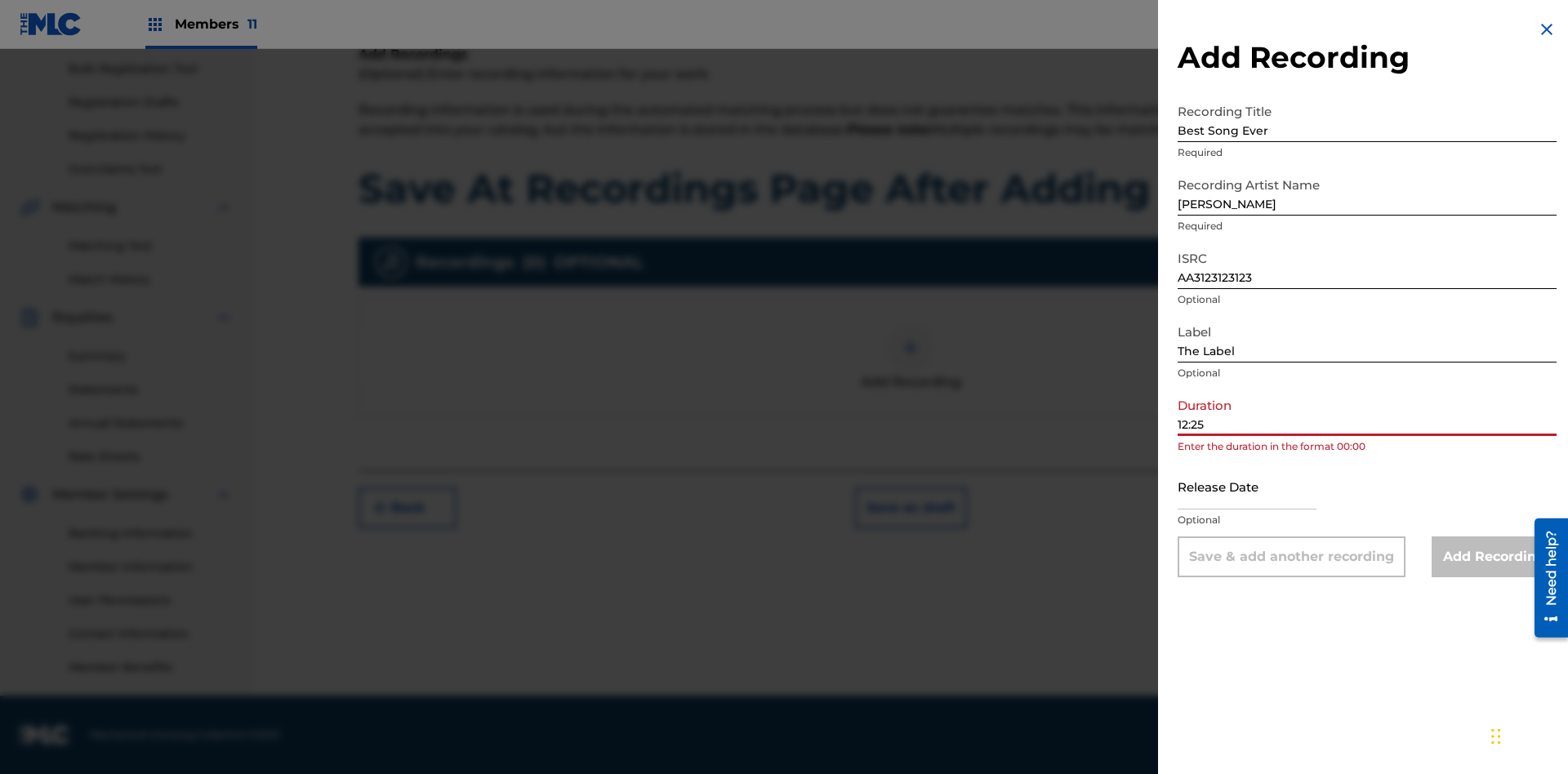
click at [1260, 487] on input "text" at bounding box center [1246, 486] width 139 height 46
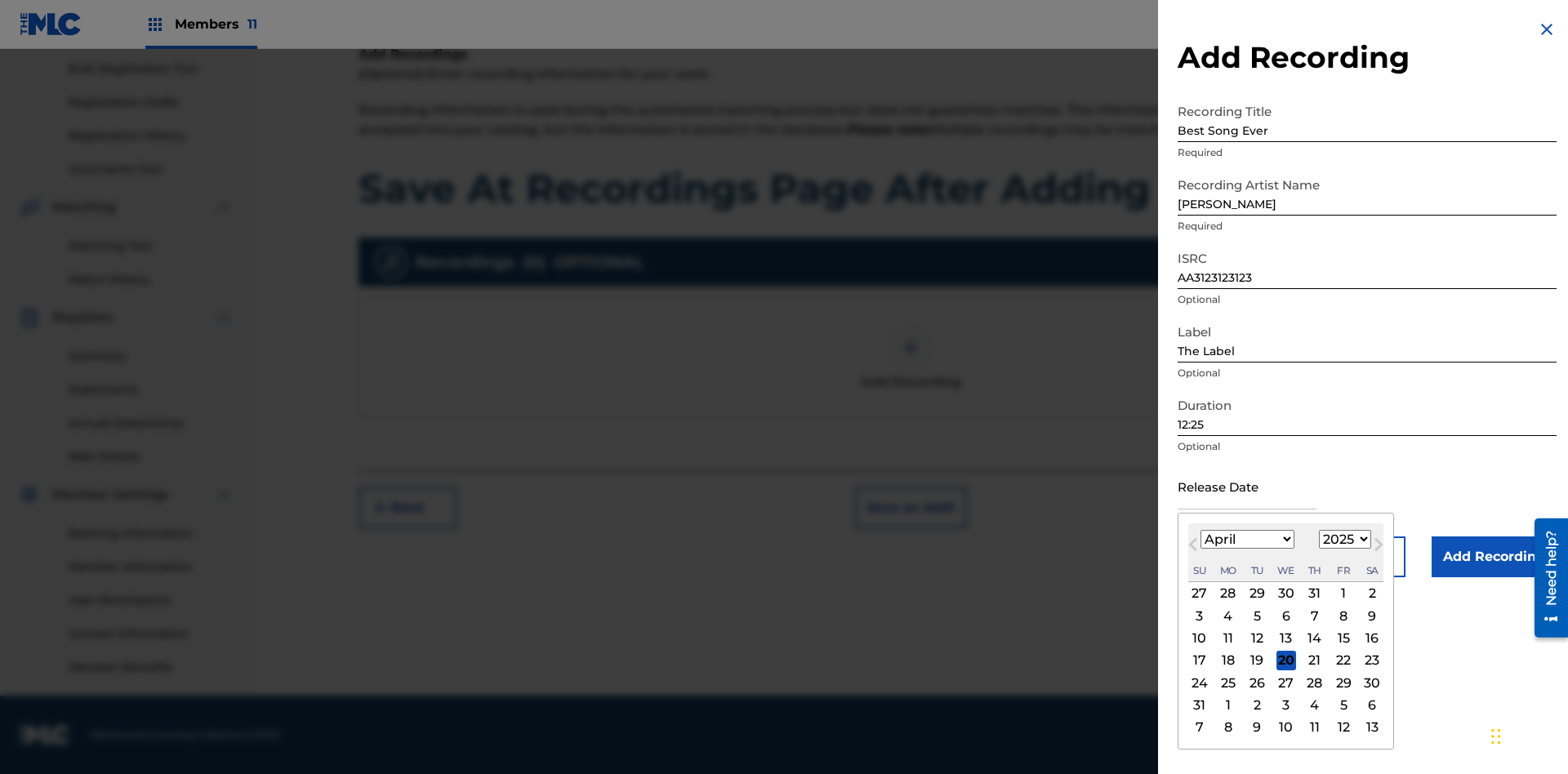
click at [1343, 540] on select "1900 1901 1902 1903 1904 1905 1906 1907 1908 1909 1910 1911 1912 1913 1914 1915…" at bounding box center [1345, 538] width 52 height 18
click at [1313, 593] on div "1" at bounding box center [1315, 593] width 19 height 19
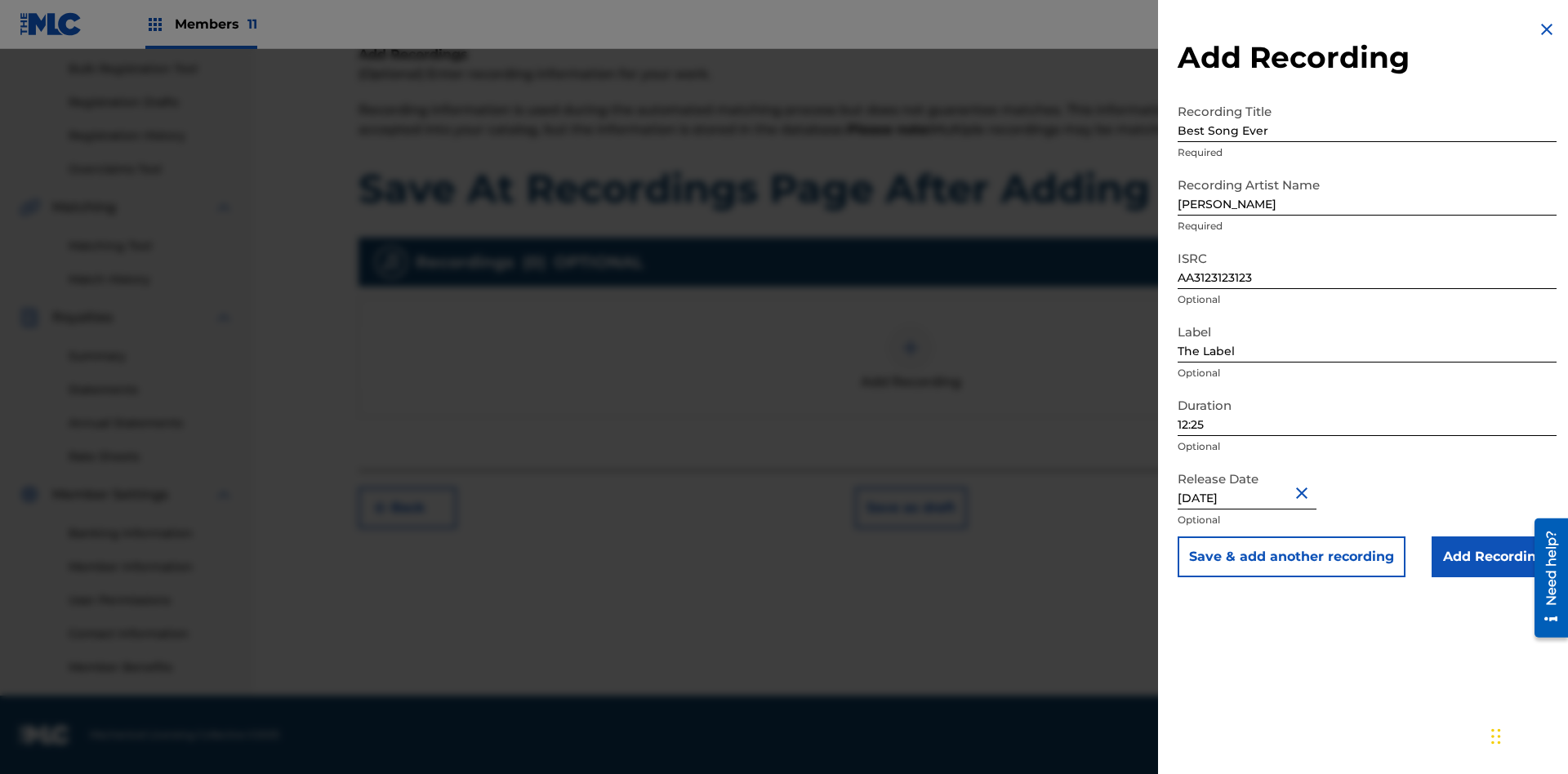
click at [1494, 556] on input "Add Recording" at bounding box center [1494, 556] width 125 height 41
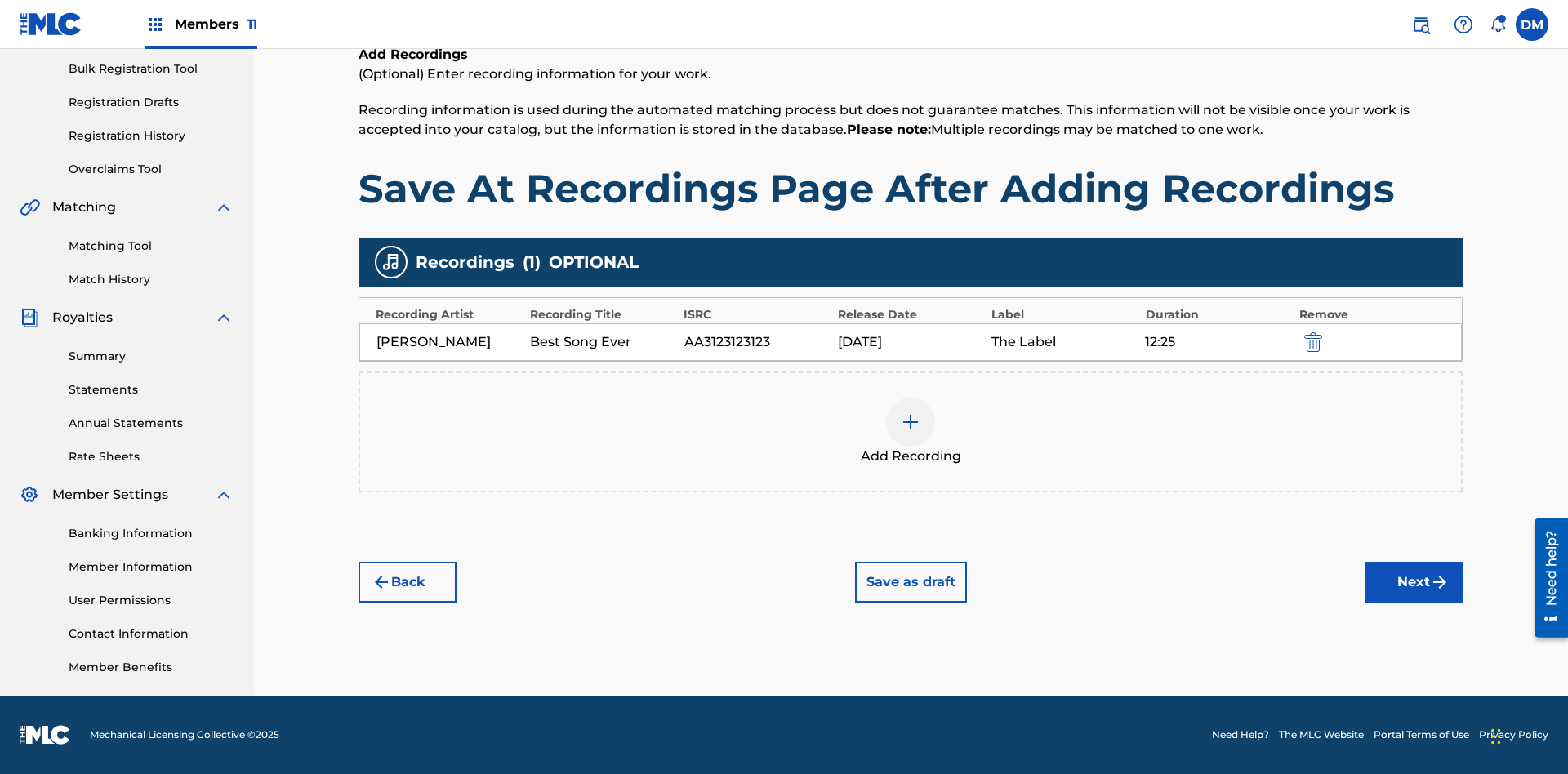
click at [910, 582] on button "Save as draft" at bounding box center [911, 582] width 112 height 41
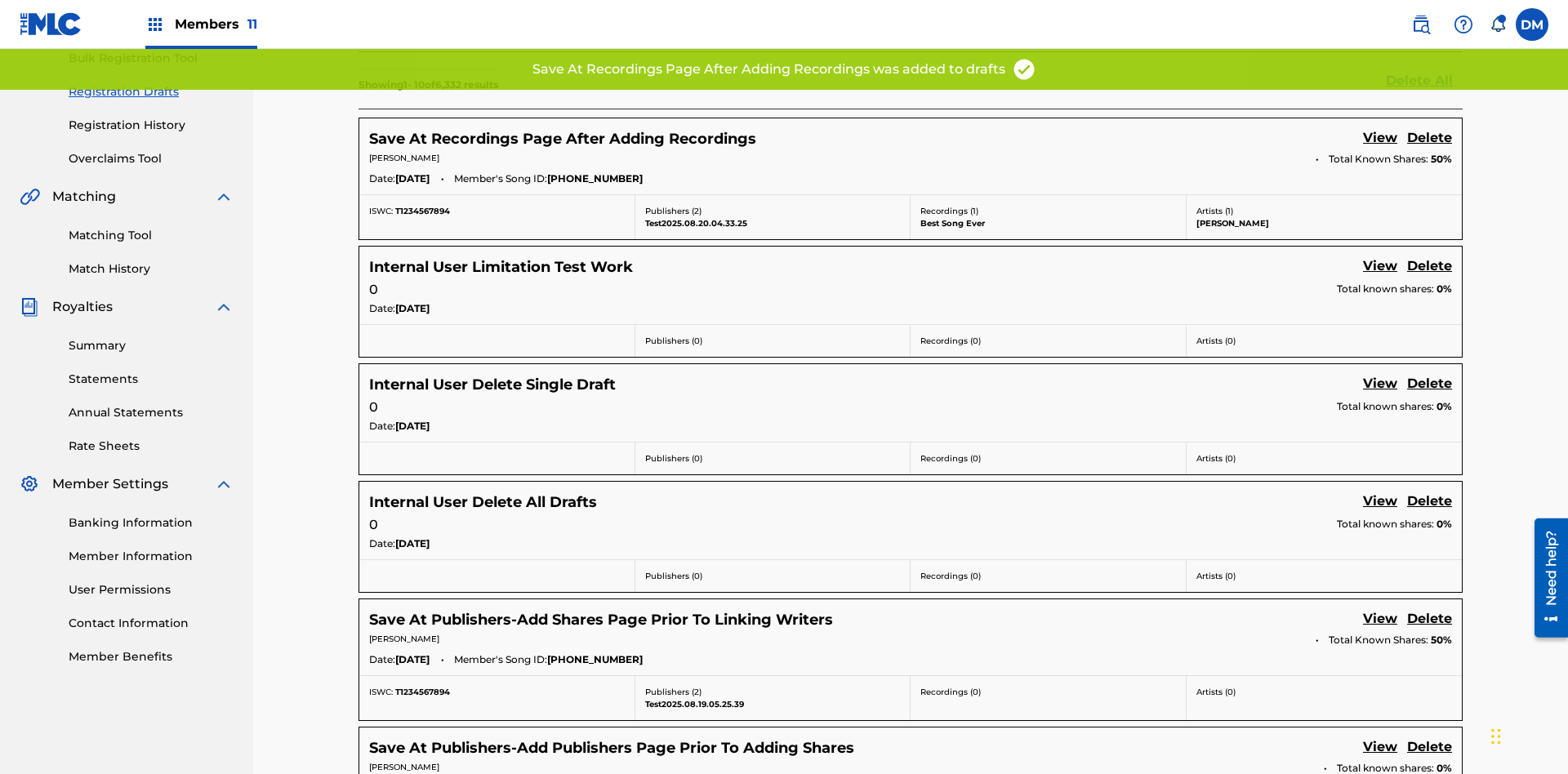
click at [1380, 128] on link "View" at bounding box center [1379, 139] width 34 height 22
